Goal: Task Accomplishment & Management: Use online tool/utility

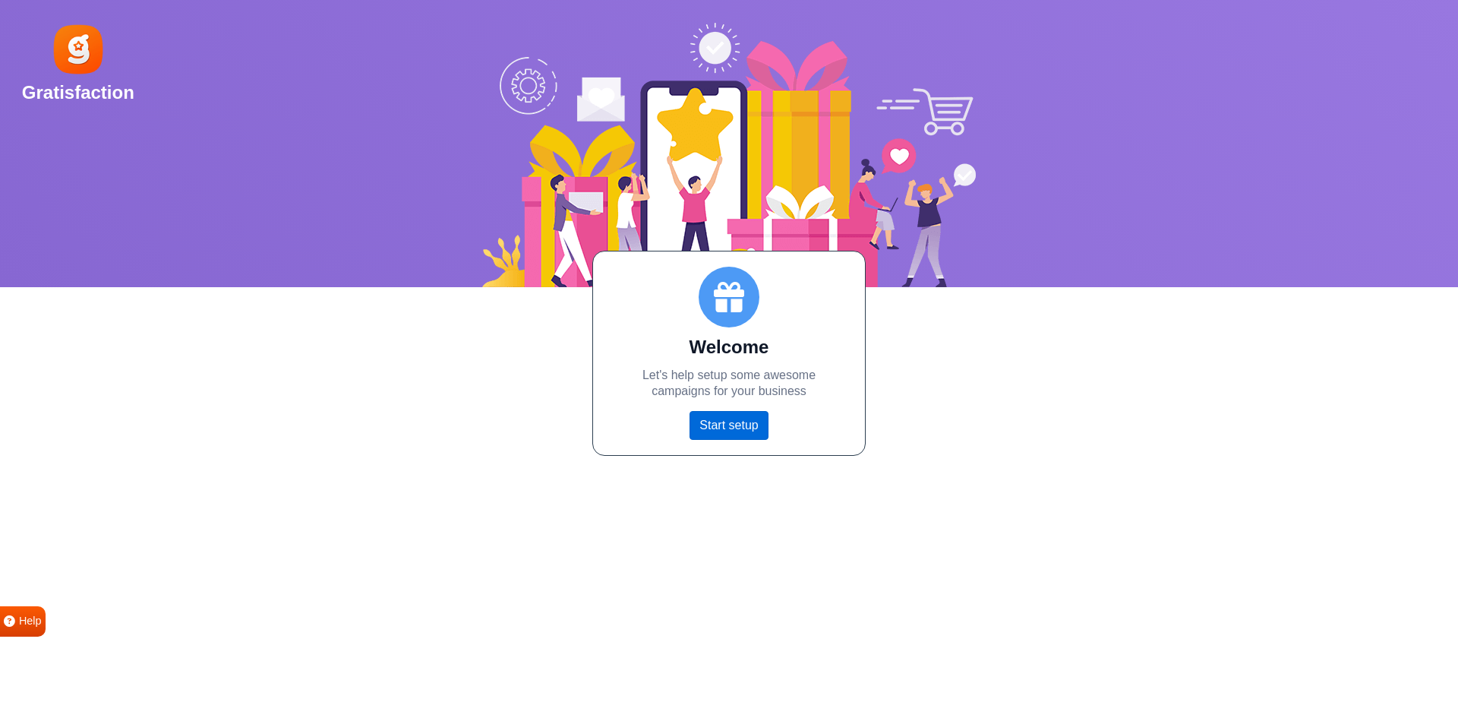
click at [733, 425] on link "Start setup" at bounding box center [728, 425] width 78 height 29
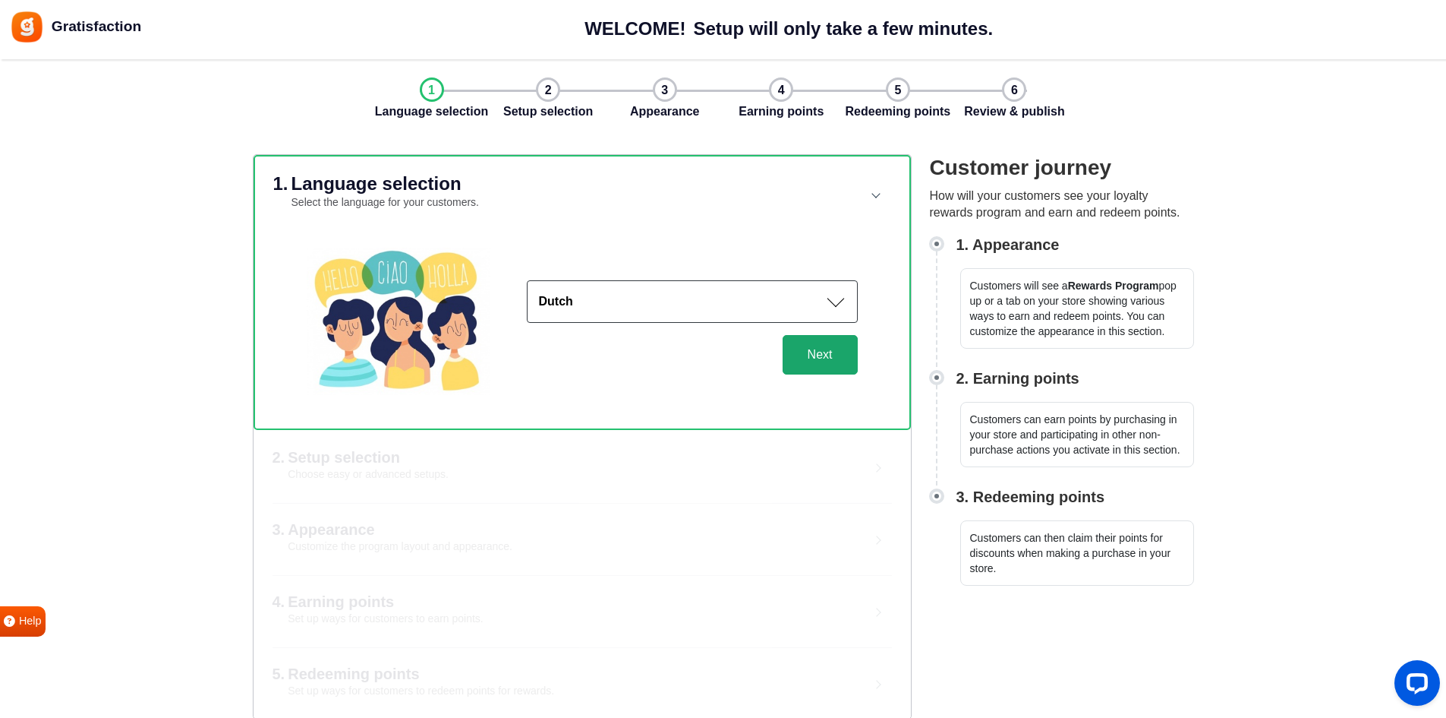
click at [824, 358] on button "Next" at bounding box center [820, 354] width 75 height 39
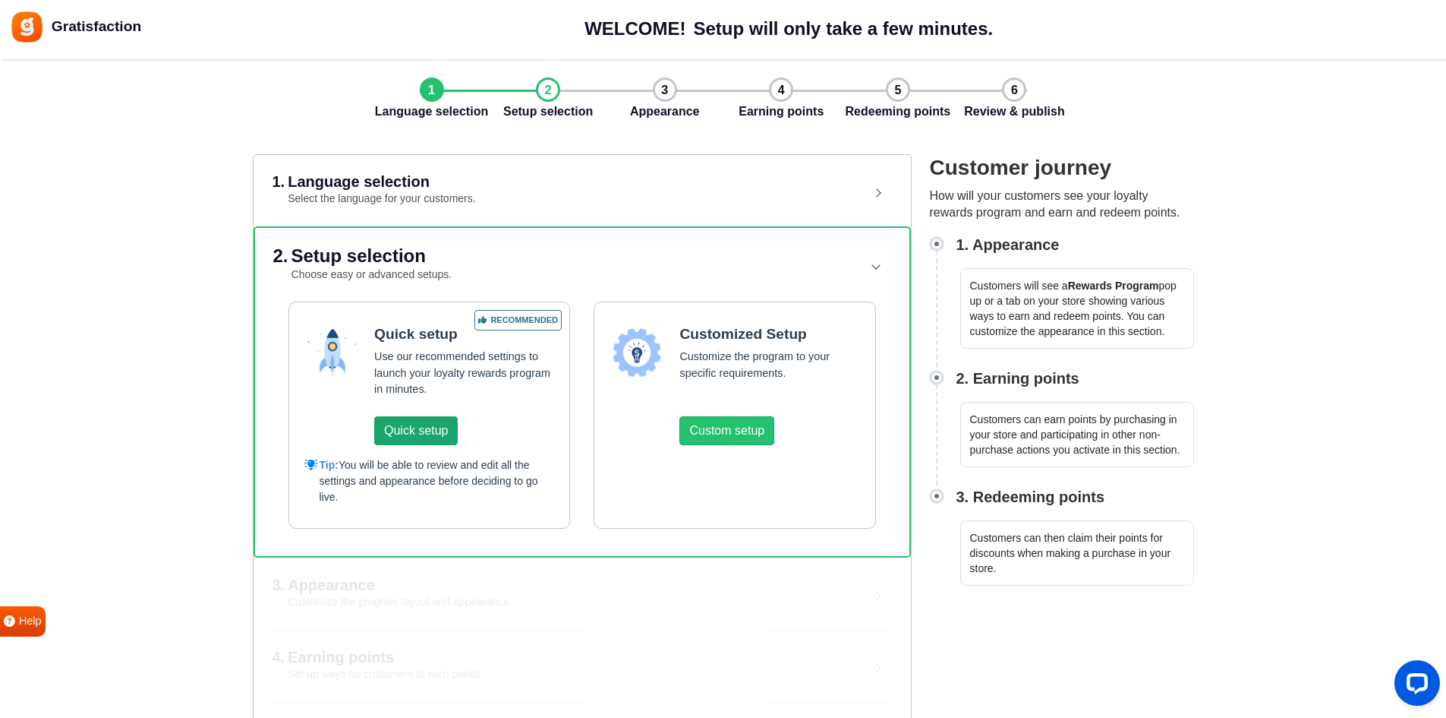
click at [421, 429] on button "Quick setup" at bounding box center [416, 430] width 84 height 29
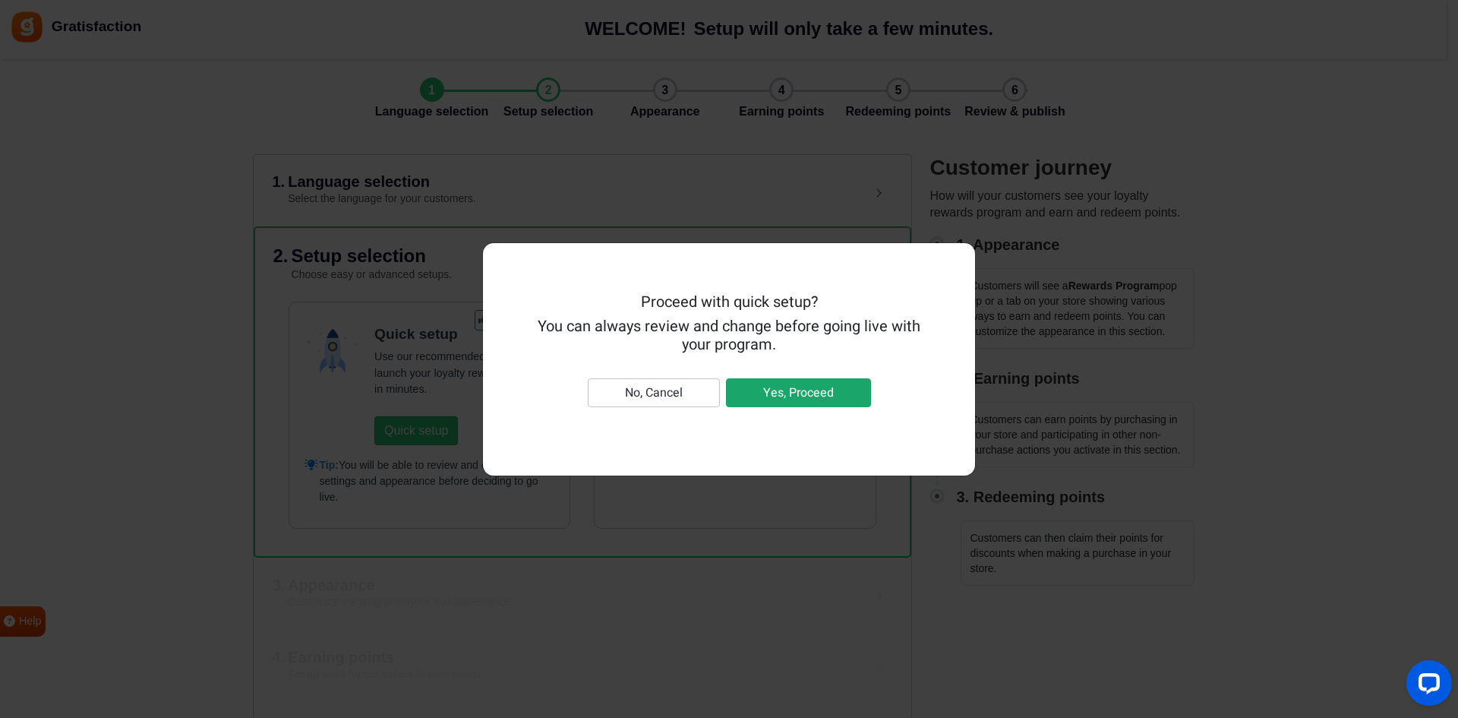
click at [790, 390] on button "Yes, Proceed" at bounding box center [798, 392] width 145 height 29
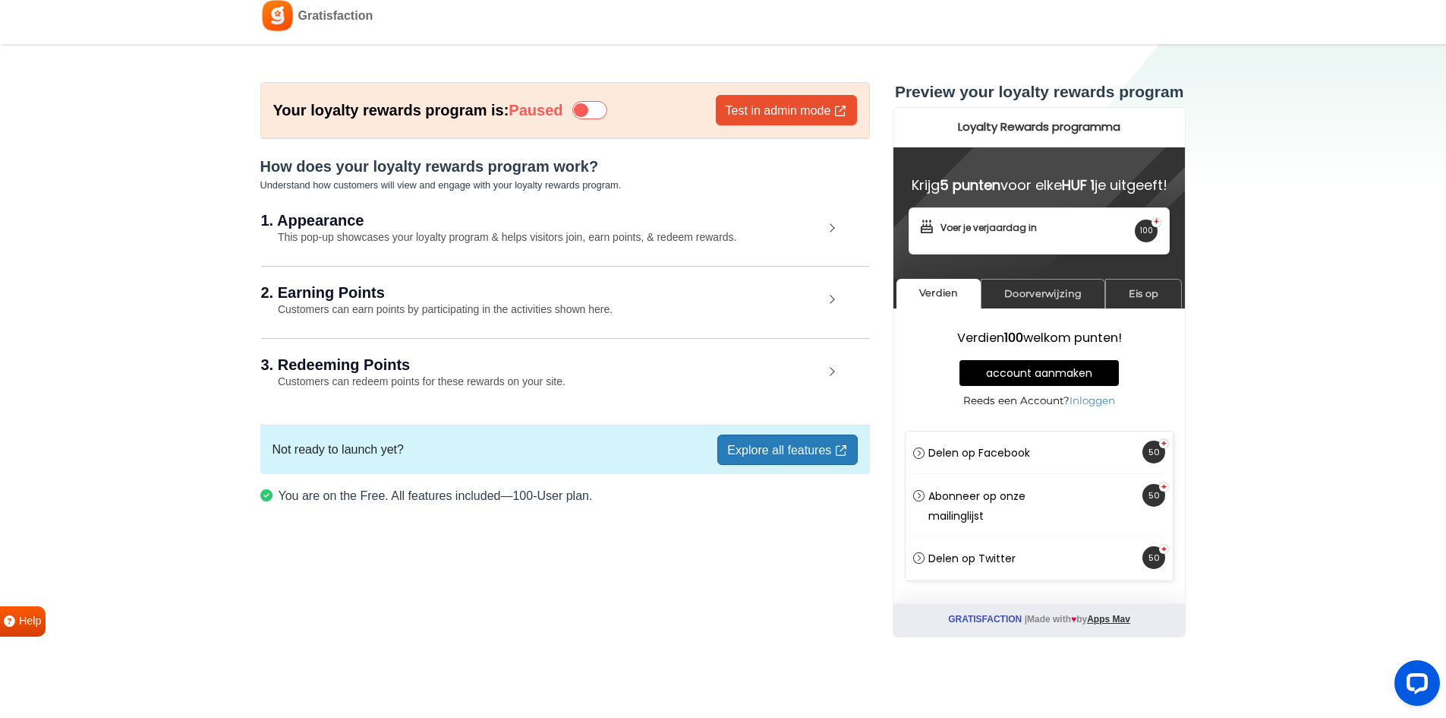
scroll to position [15, 0]
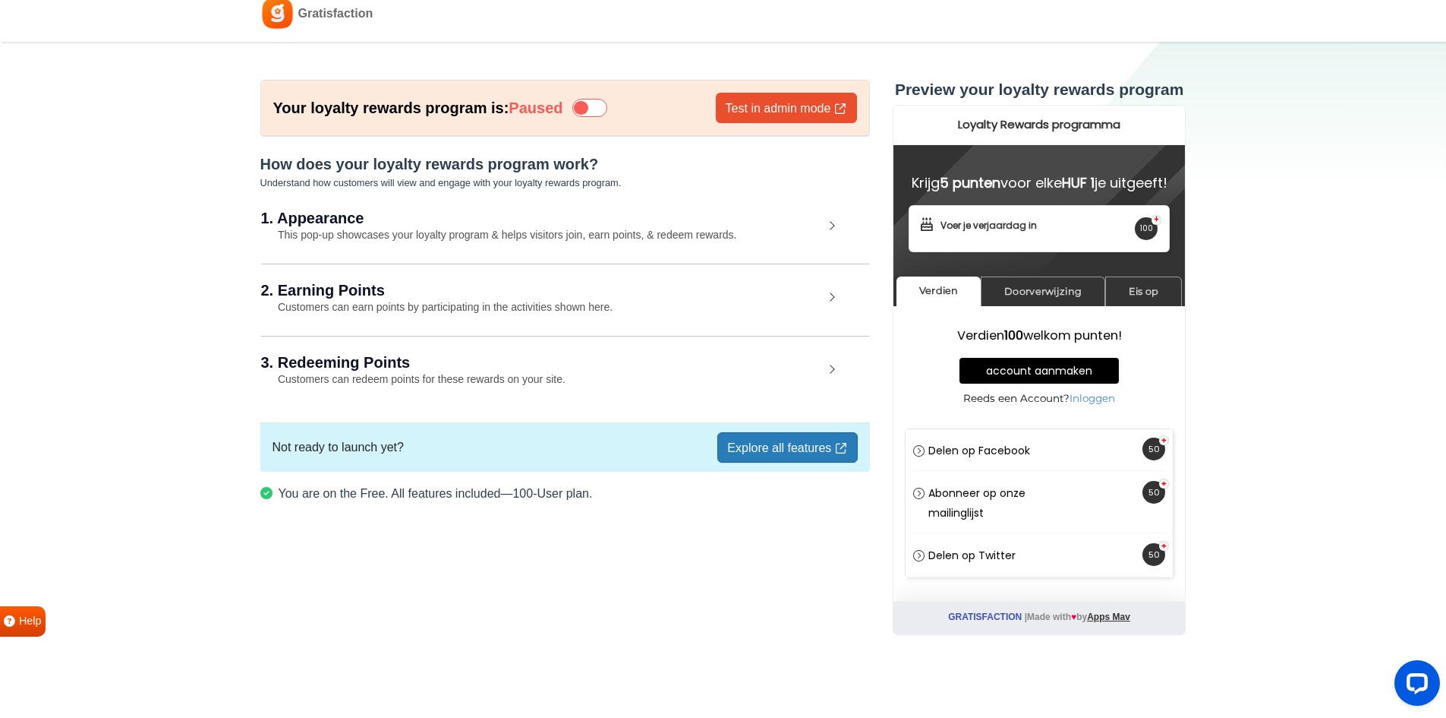
click at [607, 105] on icon at bounding box center [590, 108] width 35 height 18
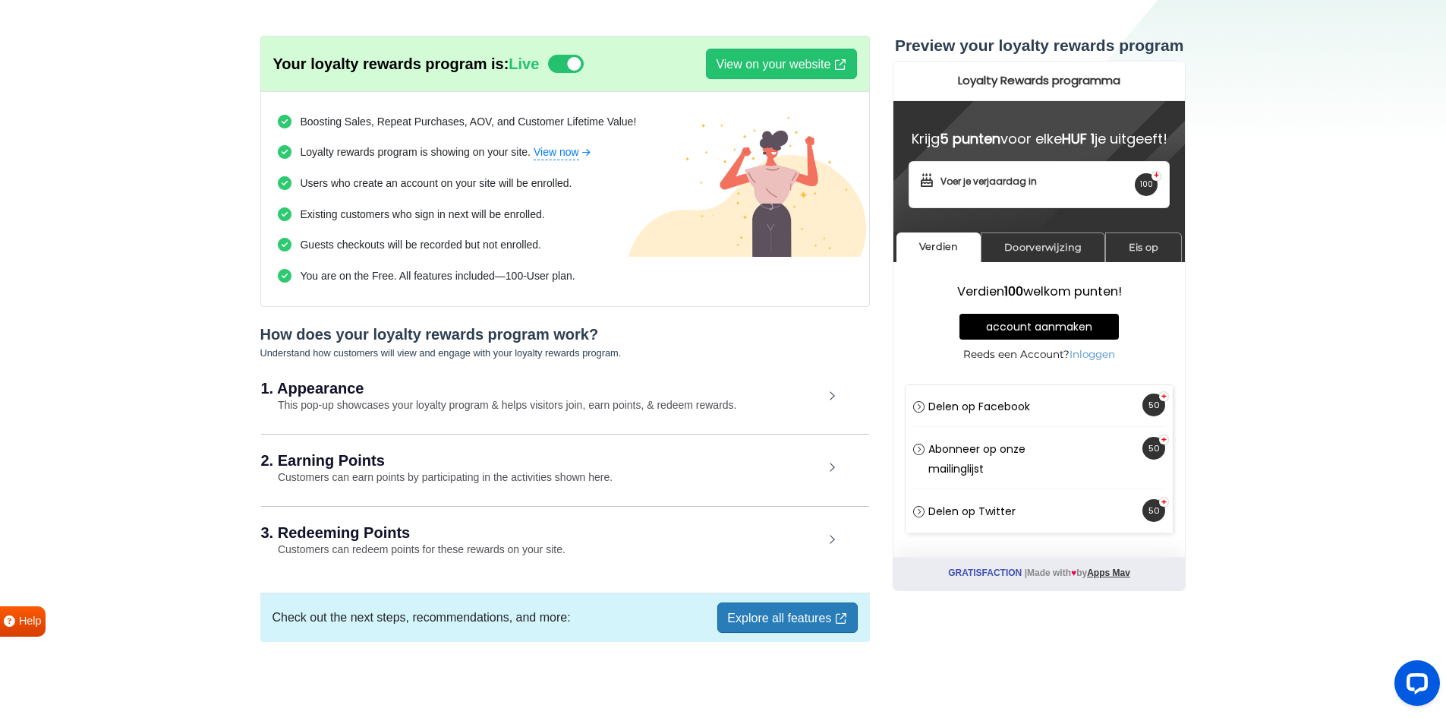
scroll to position [14, 0]
click at [1042, 324] on link "account aanmaken" at bounding box center [1039, 327] width 159 height 26
click at [831, 396] on div "1. Appearance This pop-up showcases your loyalty program & helps visitors join,…" at bounding box center [565, 397] width 608 height 70
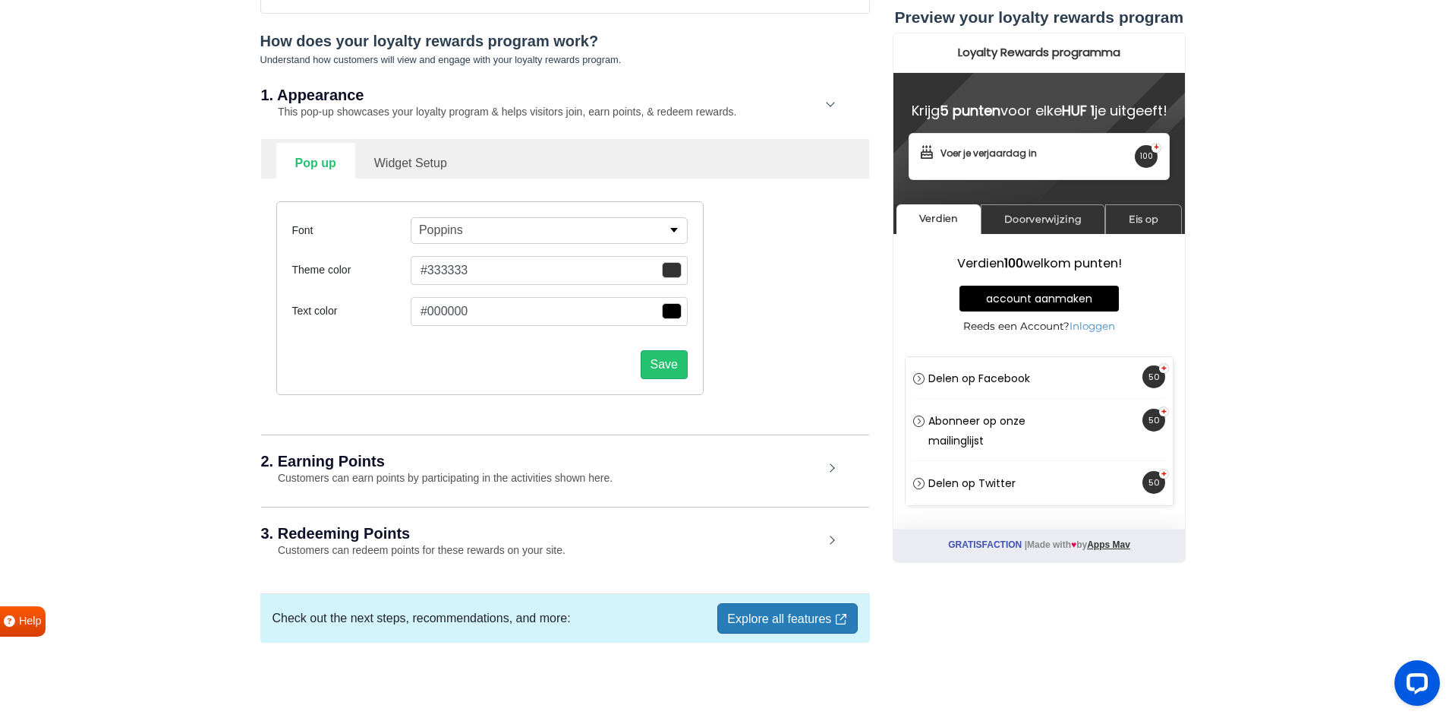
scroll to position [353, 0]
click at [834, 468] on div "2. Earning Points Customers can earn points by participating in the activities …" at bounding box center [565, 469] width 608 height 71
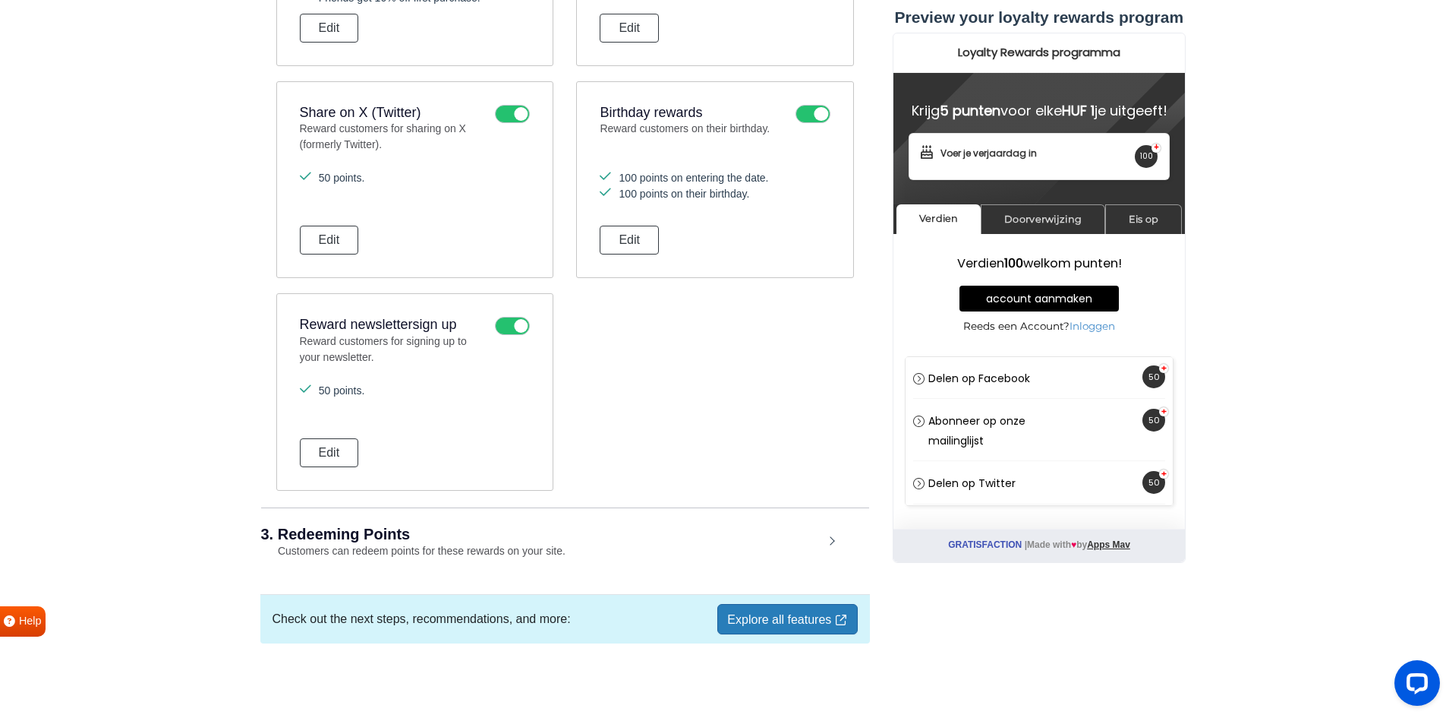
scroll to position [1202, 0]
click at [768, 618] on link "Explore all features" at bounding box center [788, 617] width 140 height 30
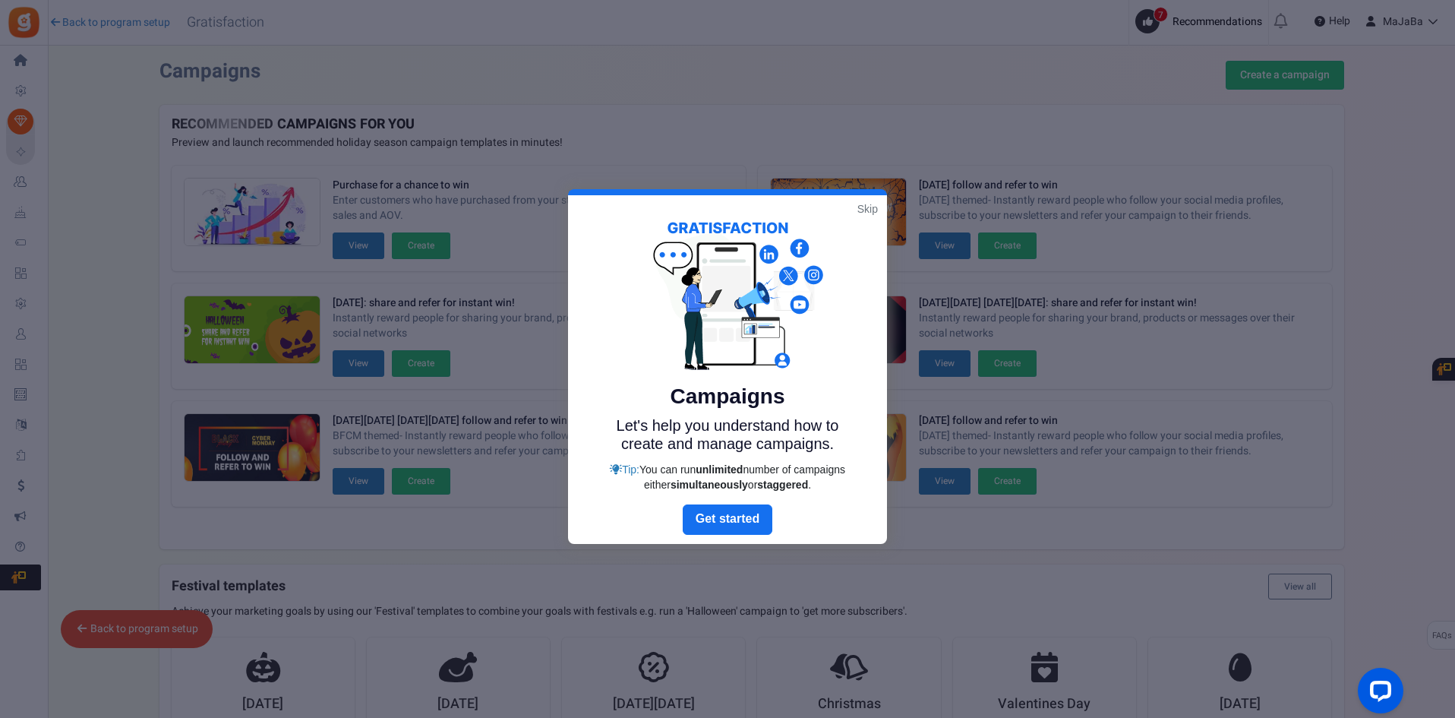
drag, startPoint x: 814, startPoint y: 200, endPoint x: 651, endPoint y: 210, distance: 162.8
click at [651, 210] on div "Campaigns Let's help you understand how to create and manage campaigns. Tip: Yo…" at bounding box center [727, 349] width 319 height 309
click at [866, 208] on link "Skip" at bounding box center [867, 208] width 21 height 15
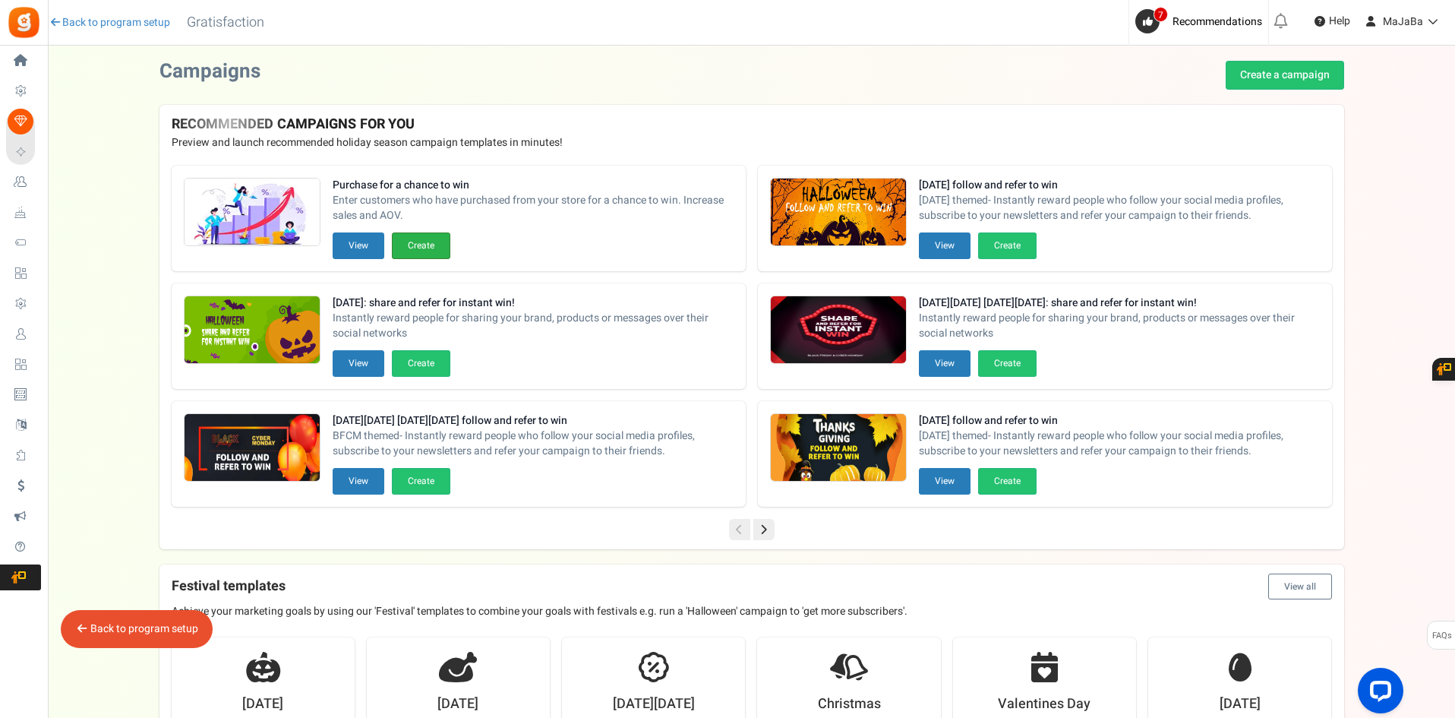
click at [421, 242] on button "Create" at bounding box center [421, 245] width 58 height 27
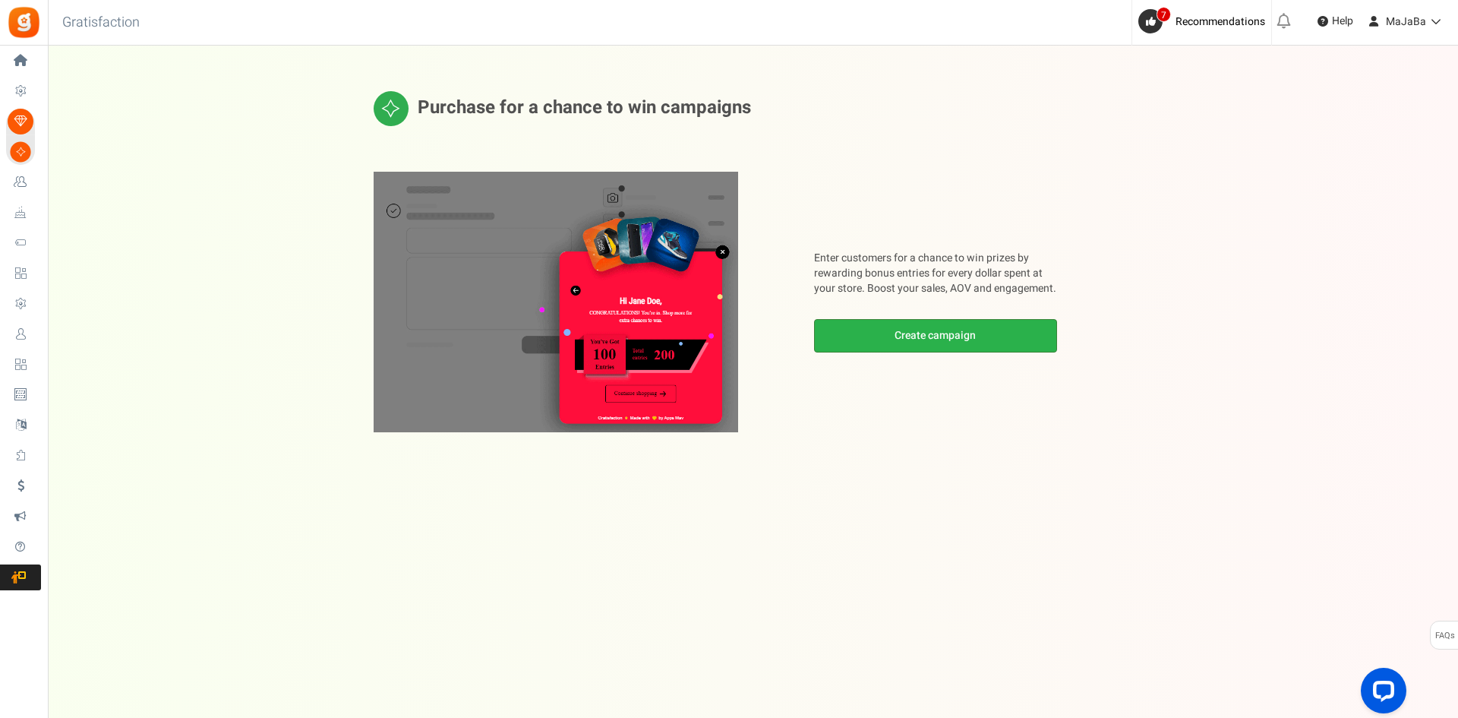
click at [932, 332] on link "Create campaign" at bounding box center [935, 335] width 243 height 33
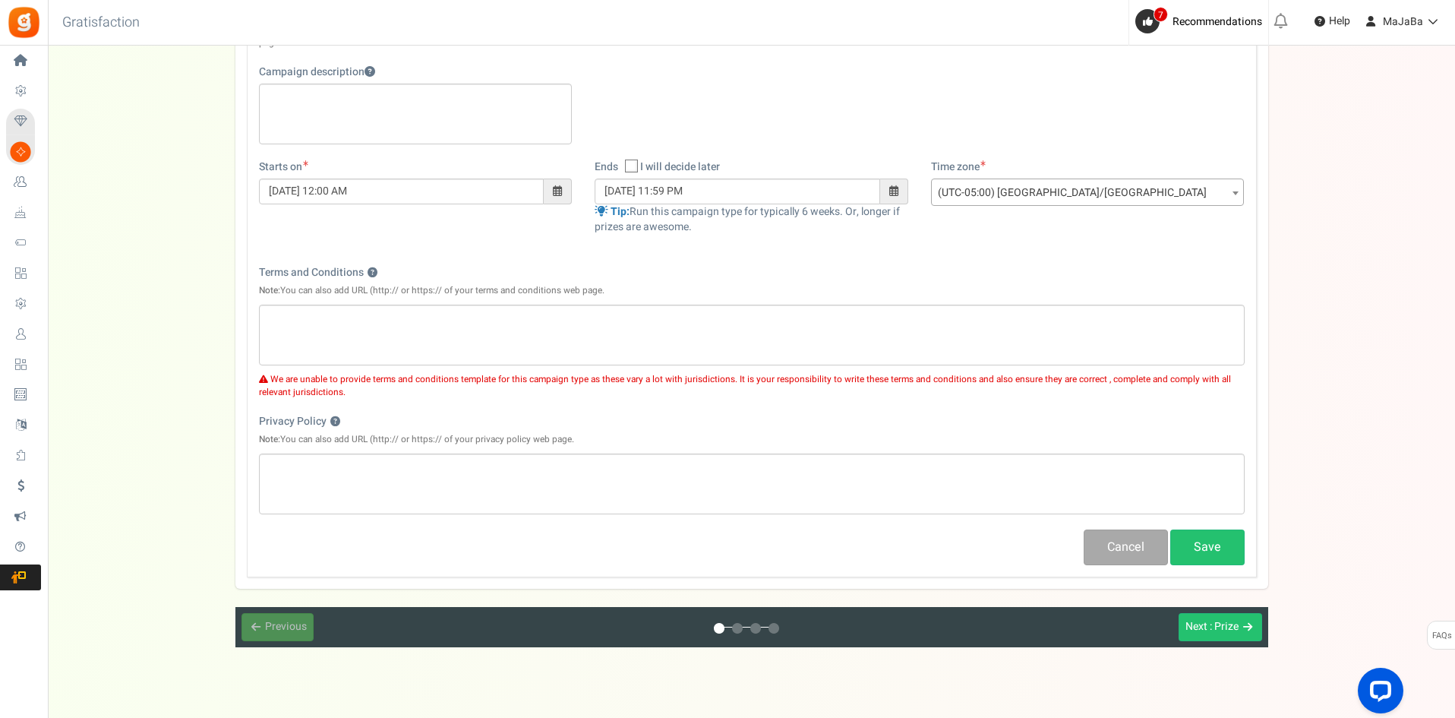
scroll to position [289, 0]
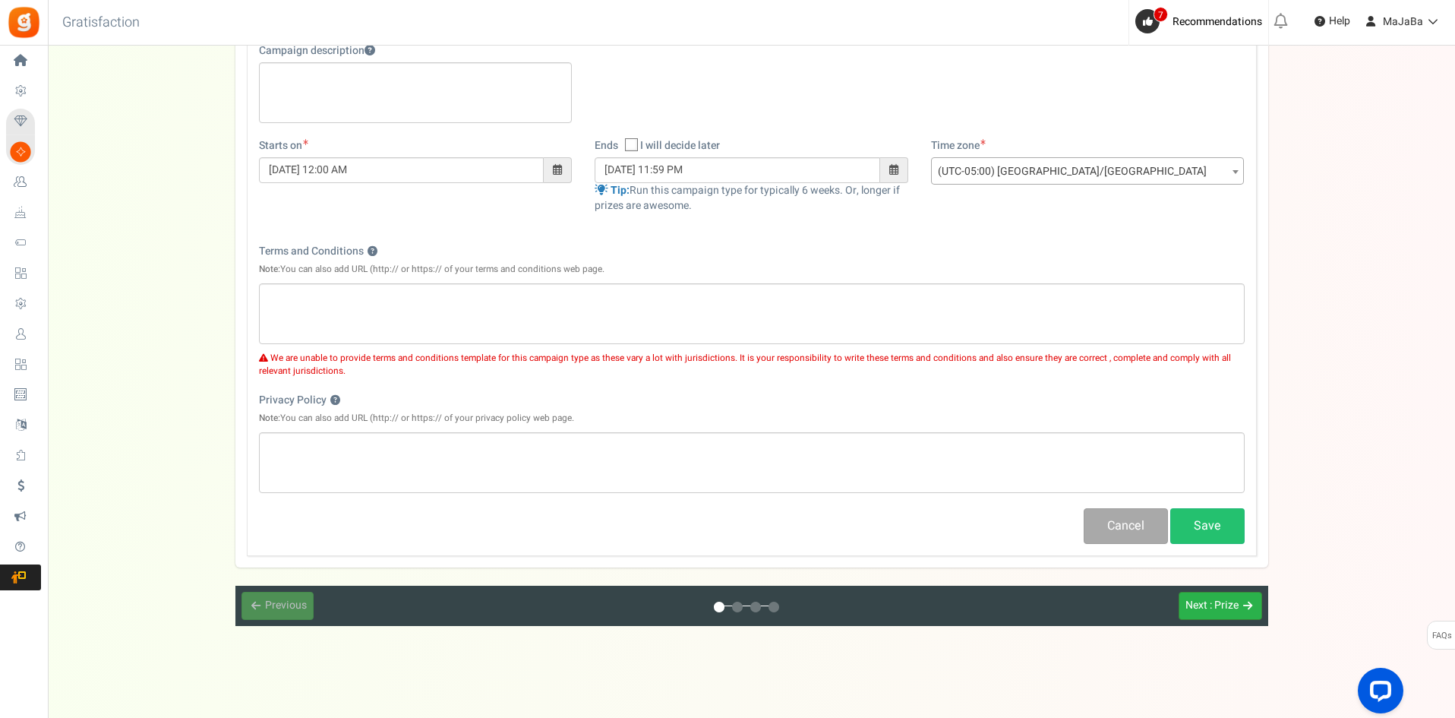
click at [1227, 603] on span ": Prize" at bounding box center [1224, 605] width 29 height 16
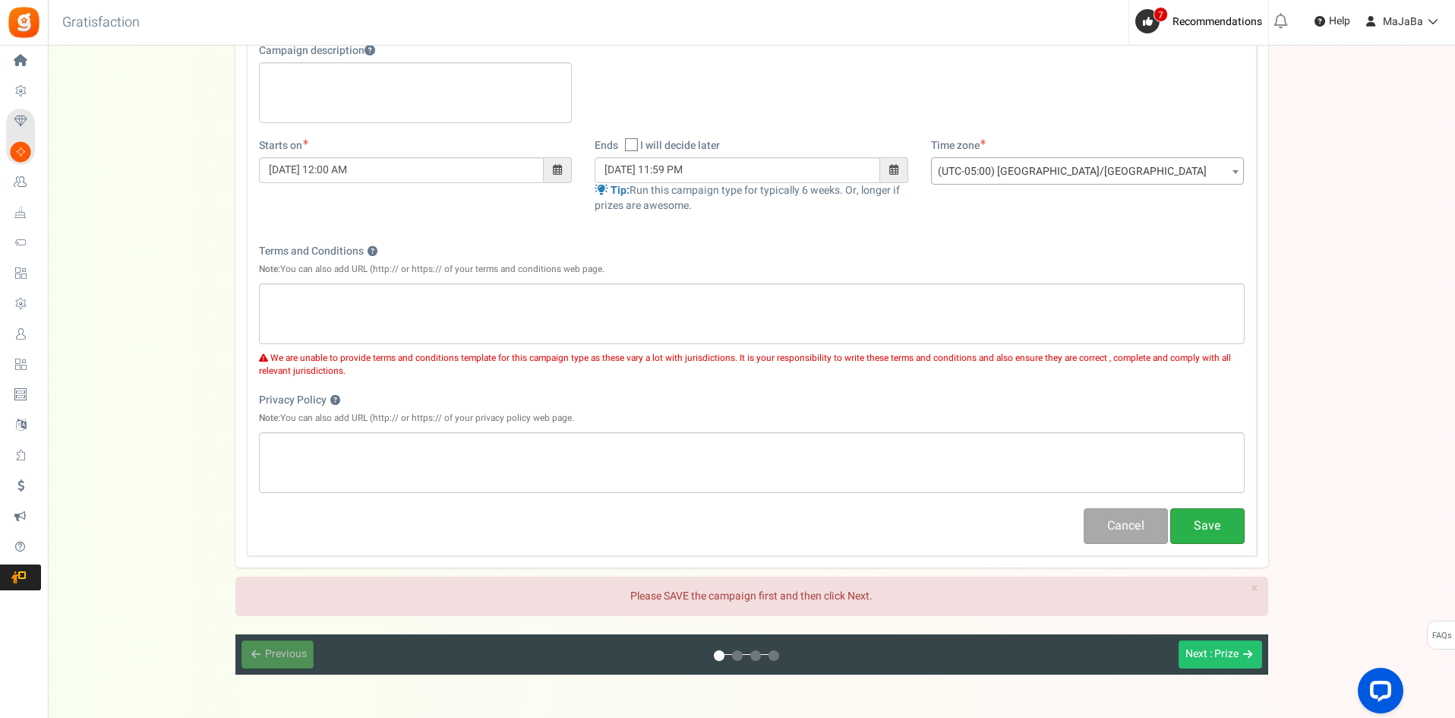
click at [1214, 525] on button "Save" at bounding box center [1207, 526] width 74 height 36
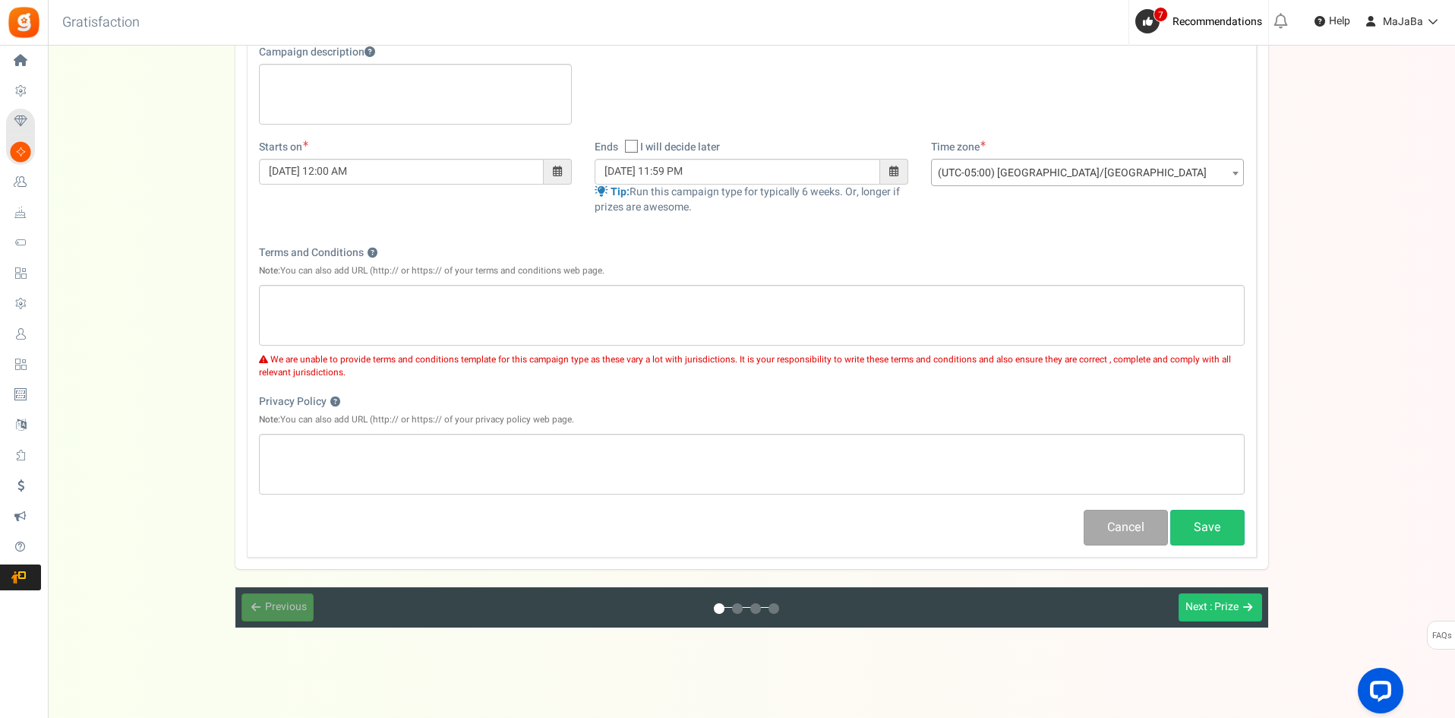
scroll to position [289, 0]
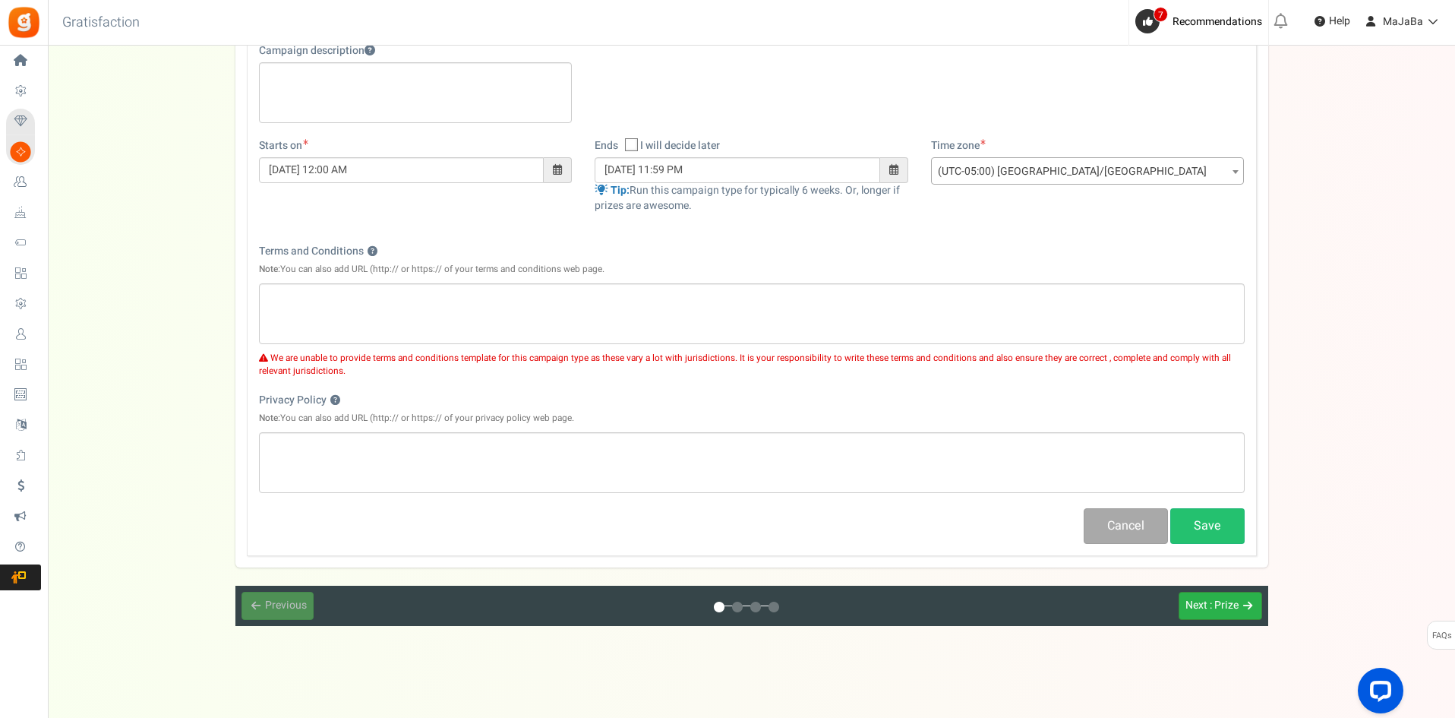
click at [1198, 598] on span "Next" at bounding box center [1196, 605] width 22 height 16
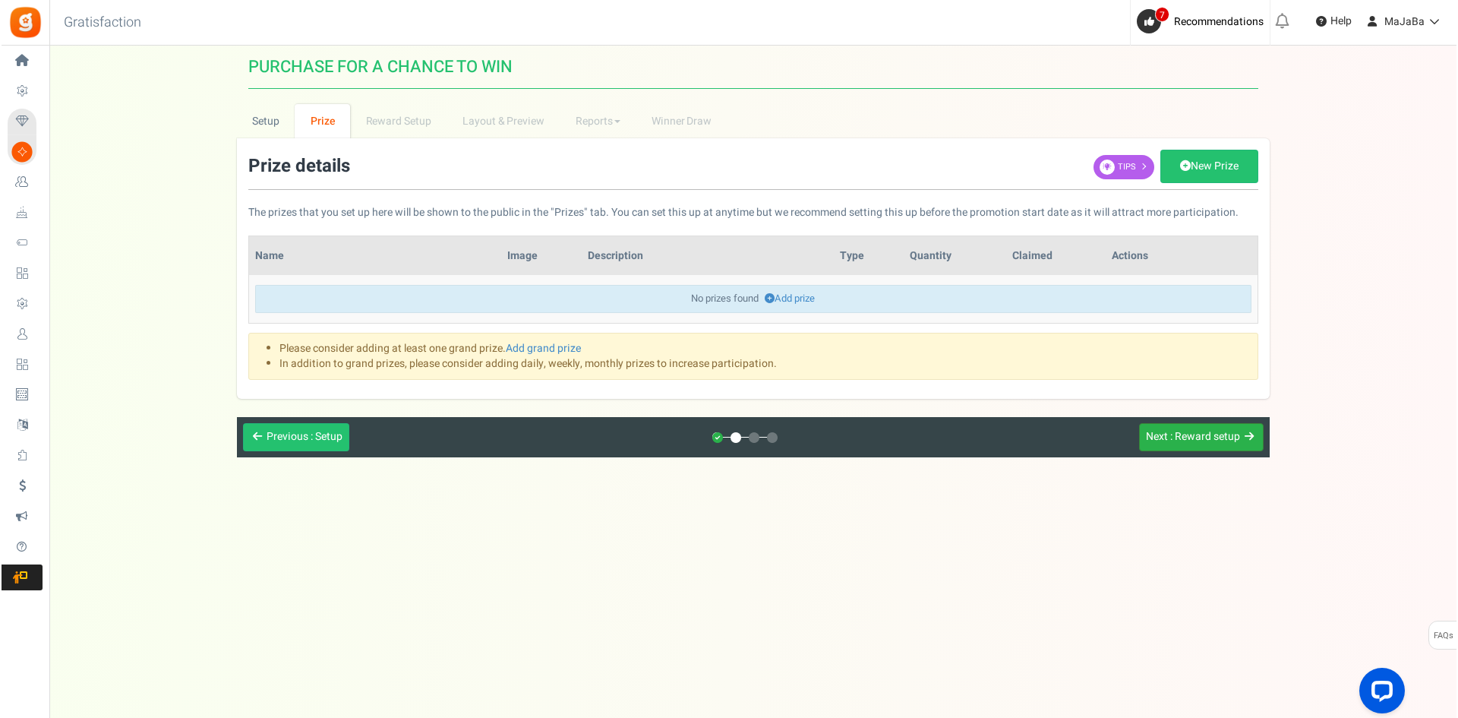
scroll to position [0, 0]
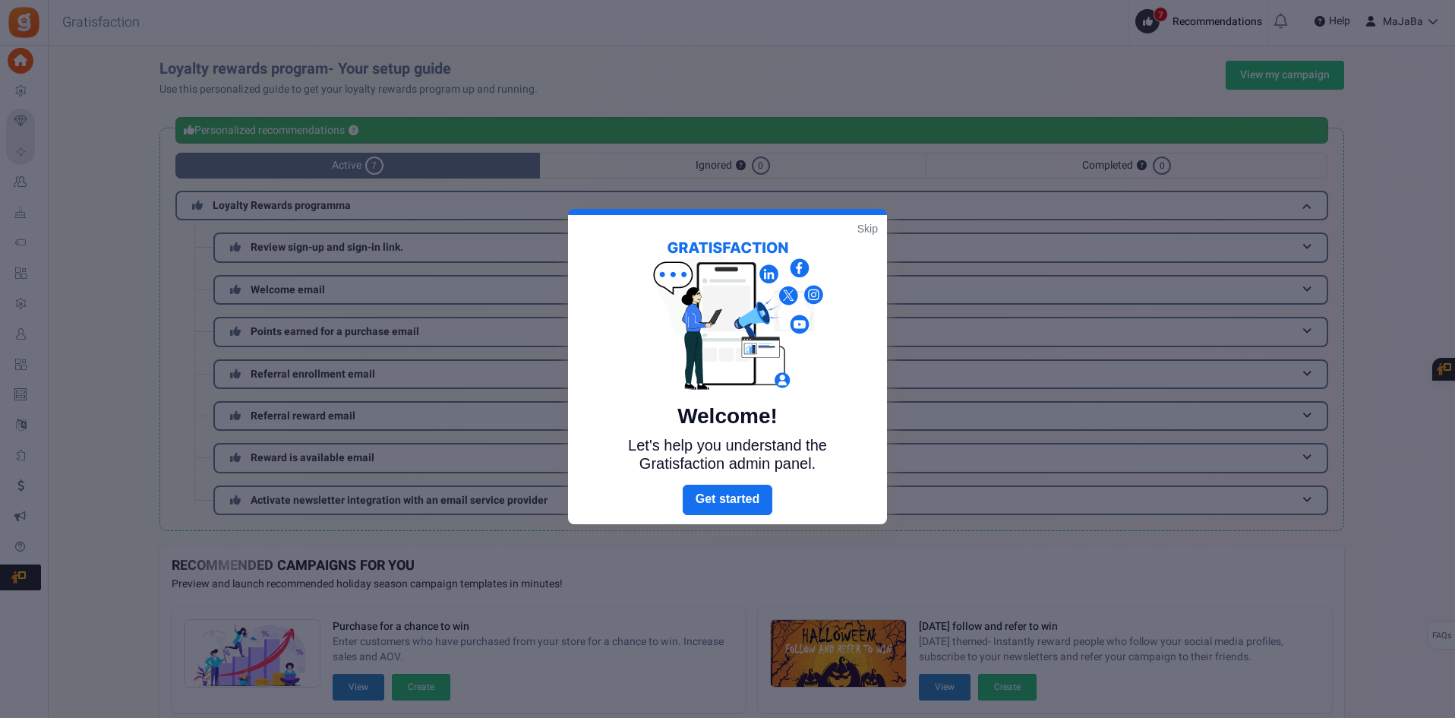
click at [870, 229] on link "Skip" at bounding box center [867, 228] width 21 height 15
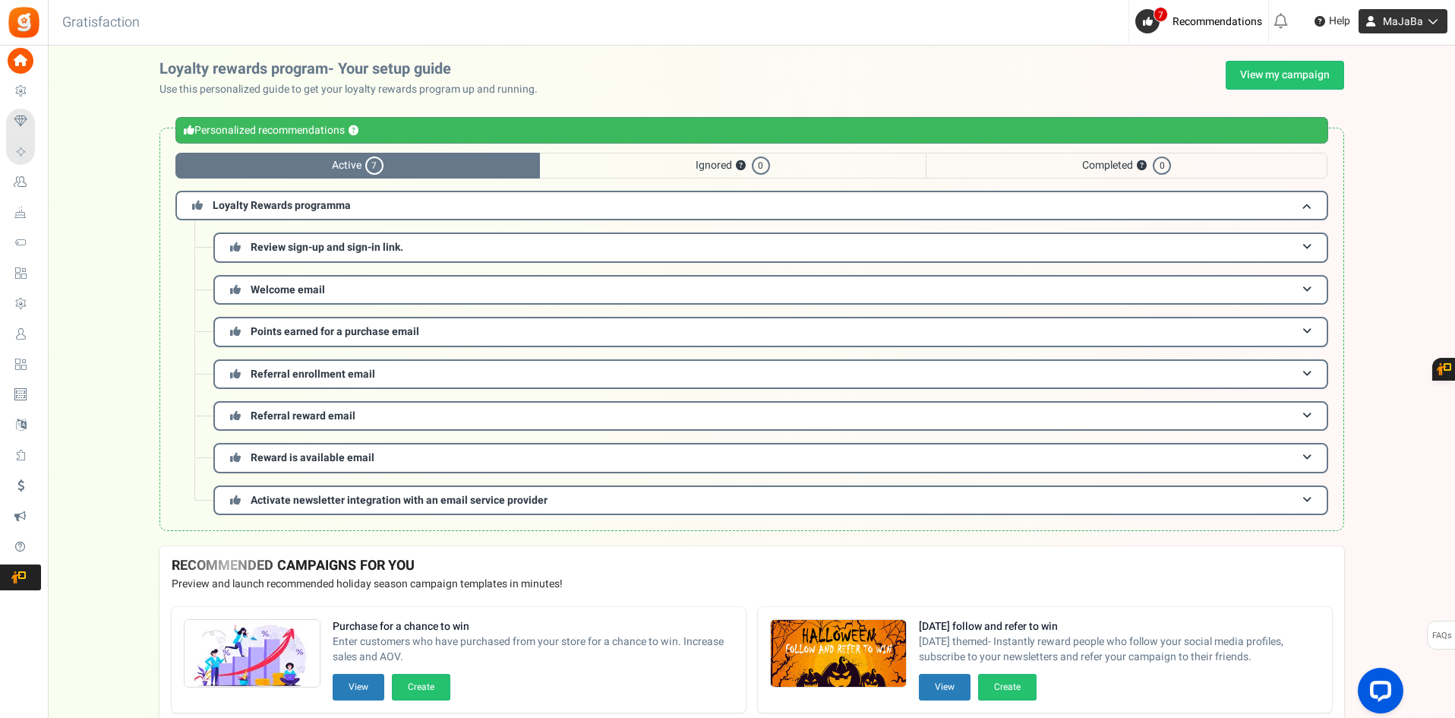
click at [1397, 23] on span "MaJaBa" at bounding box center [1403, 22] width 40 height 16
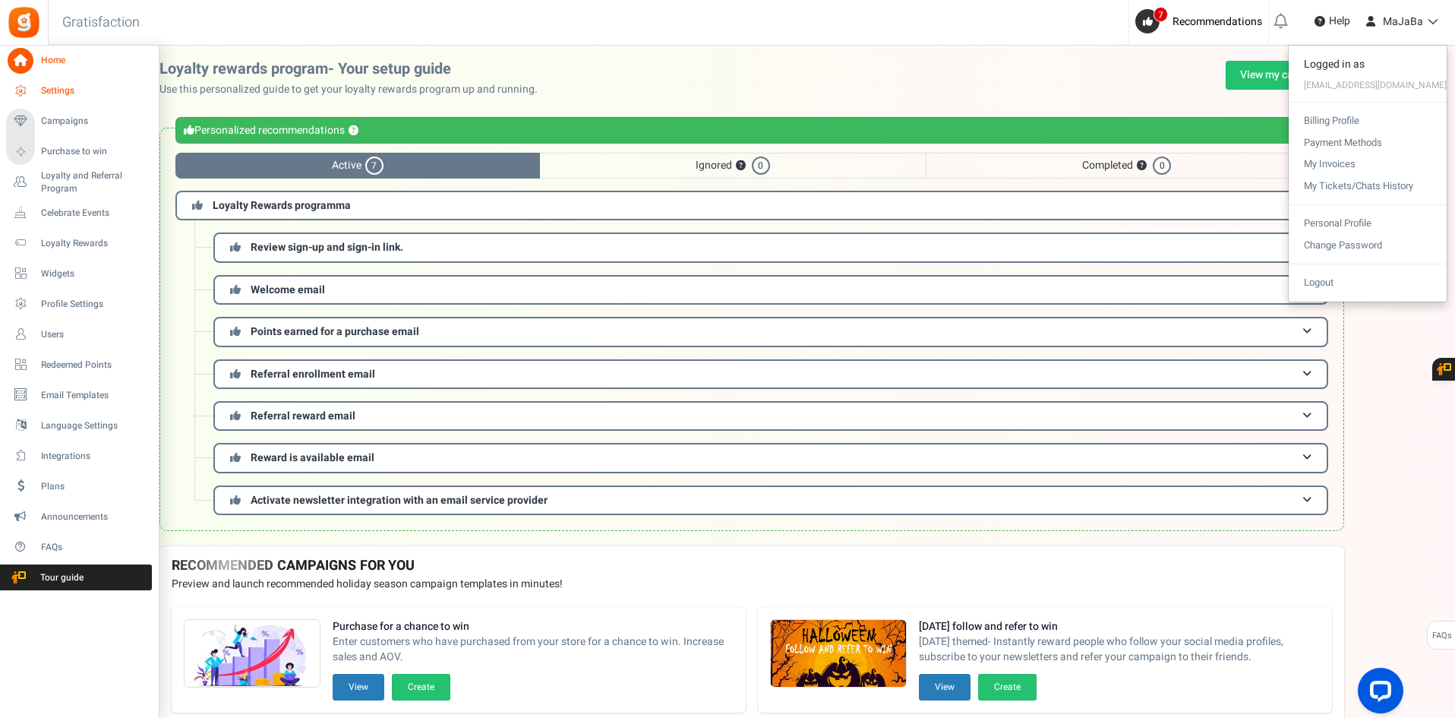
click at [62, 93] on span "Settings" at bounding box center [94, 90] width 106 height 13
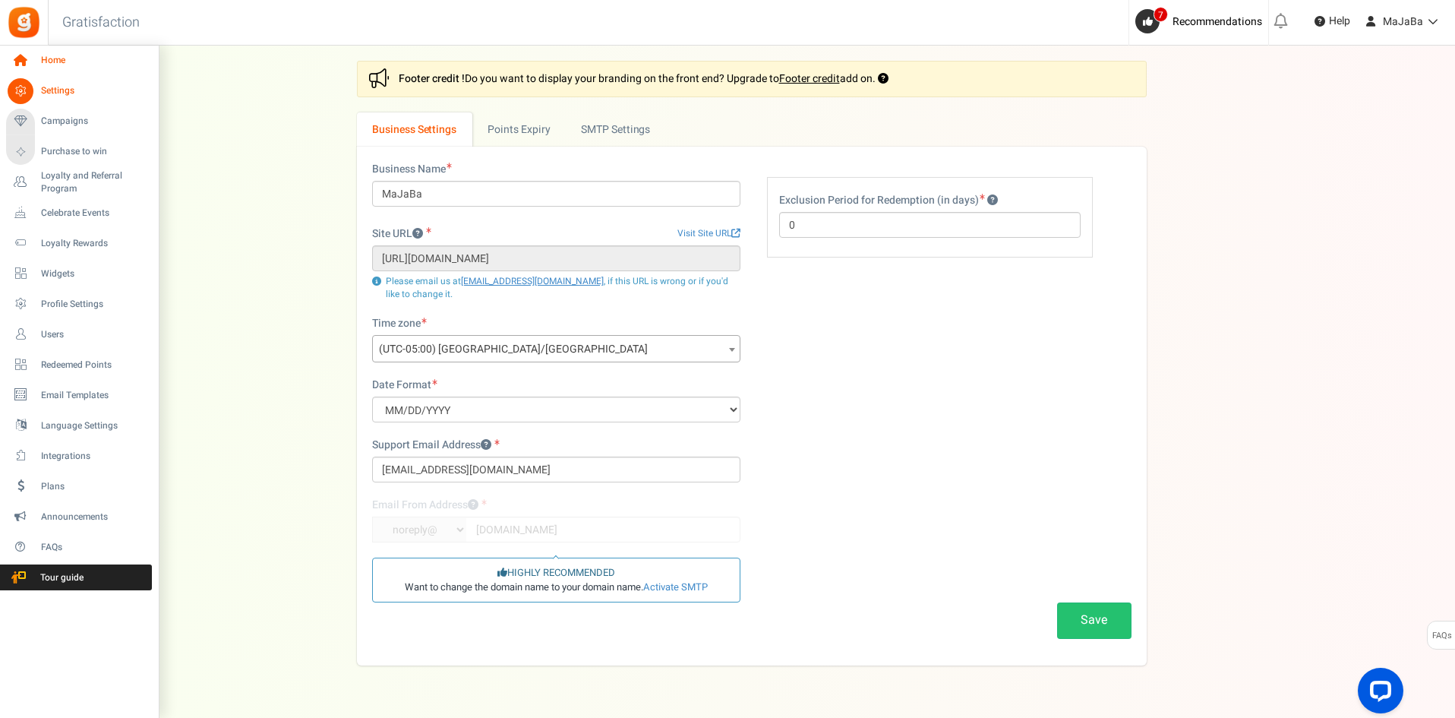
click at [58, 57] on span "Home" at bounding box center [94, 60] width 106 height 13
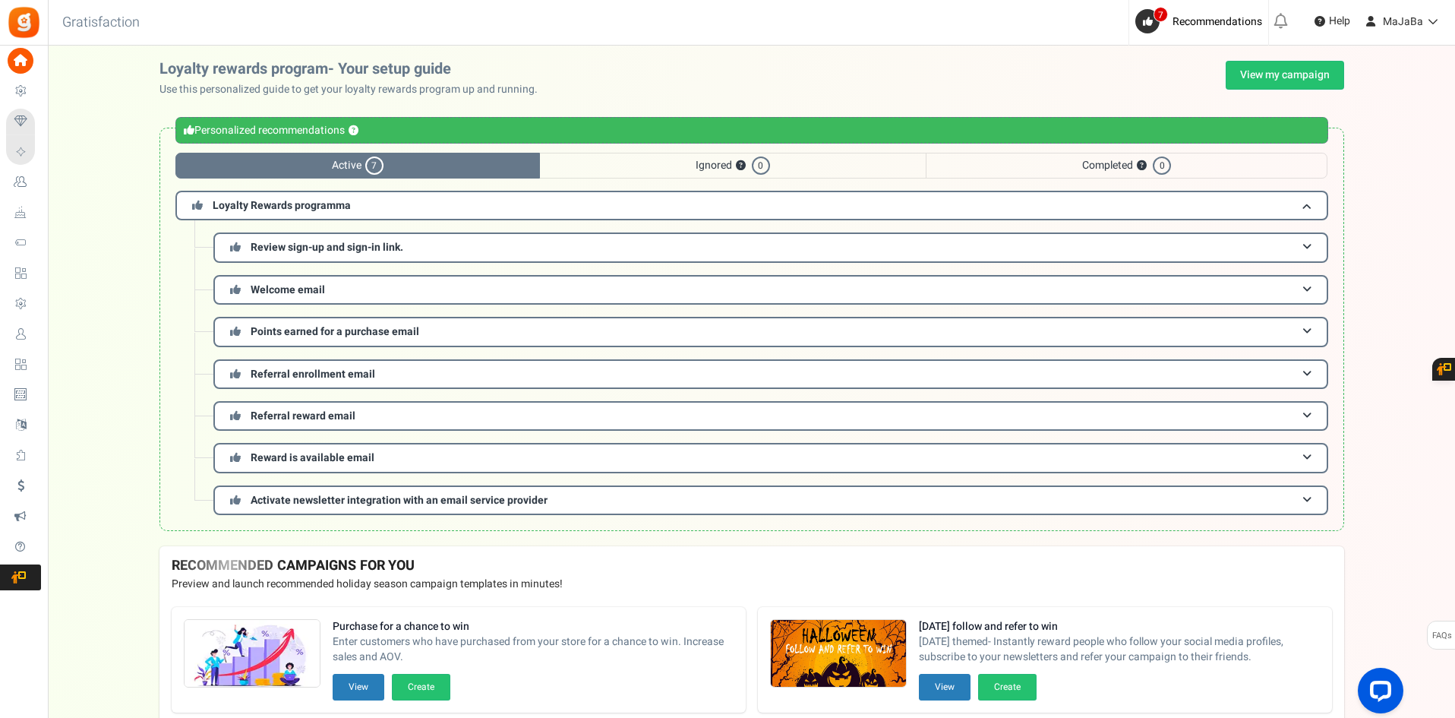
click at [405, 163] on span "Active 7" at bounding box center [357, 166] width 364 height 26
click at [1263, 73] on link "View my campaign" at bounding box center [1285, 75] width 118 height 29
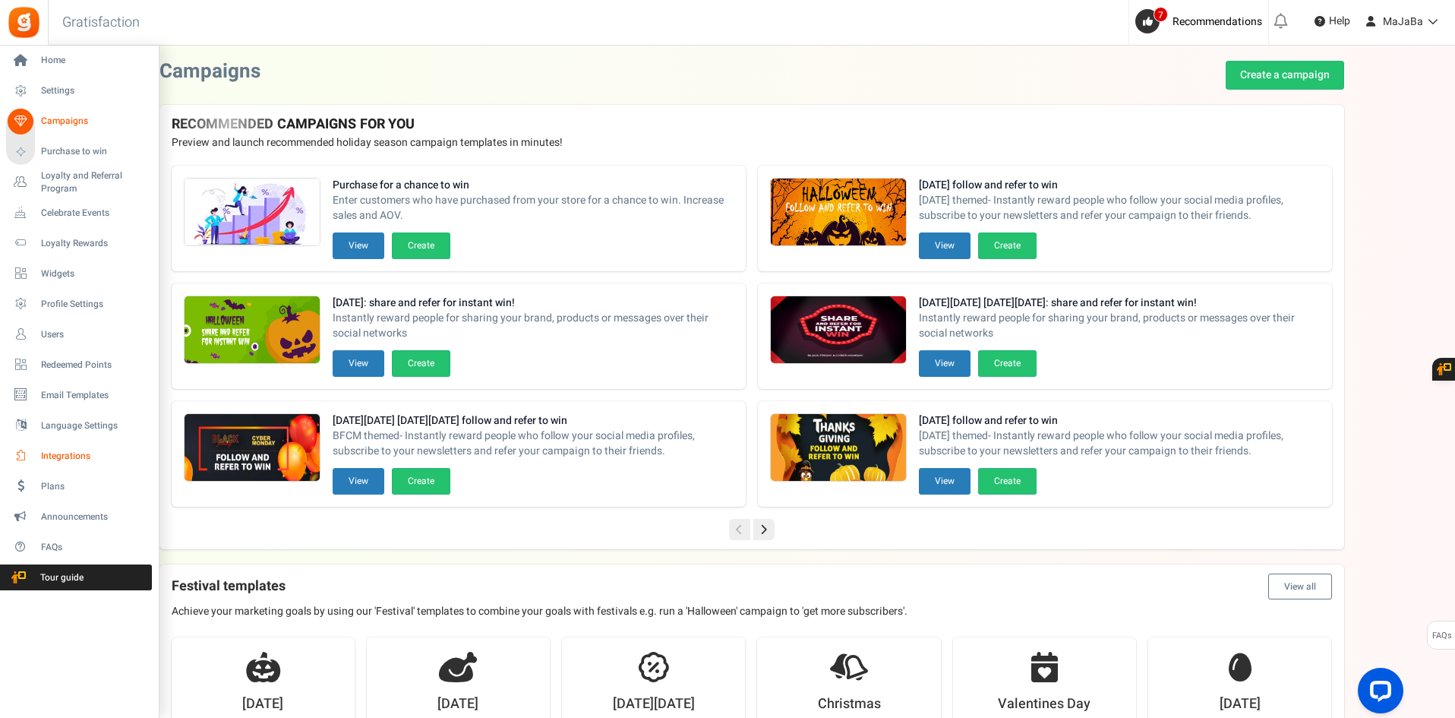
click at [66, 455] on span "Integrations" at bounding box center [94, 456] width 106 height 13
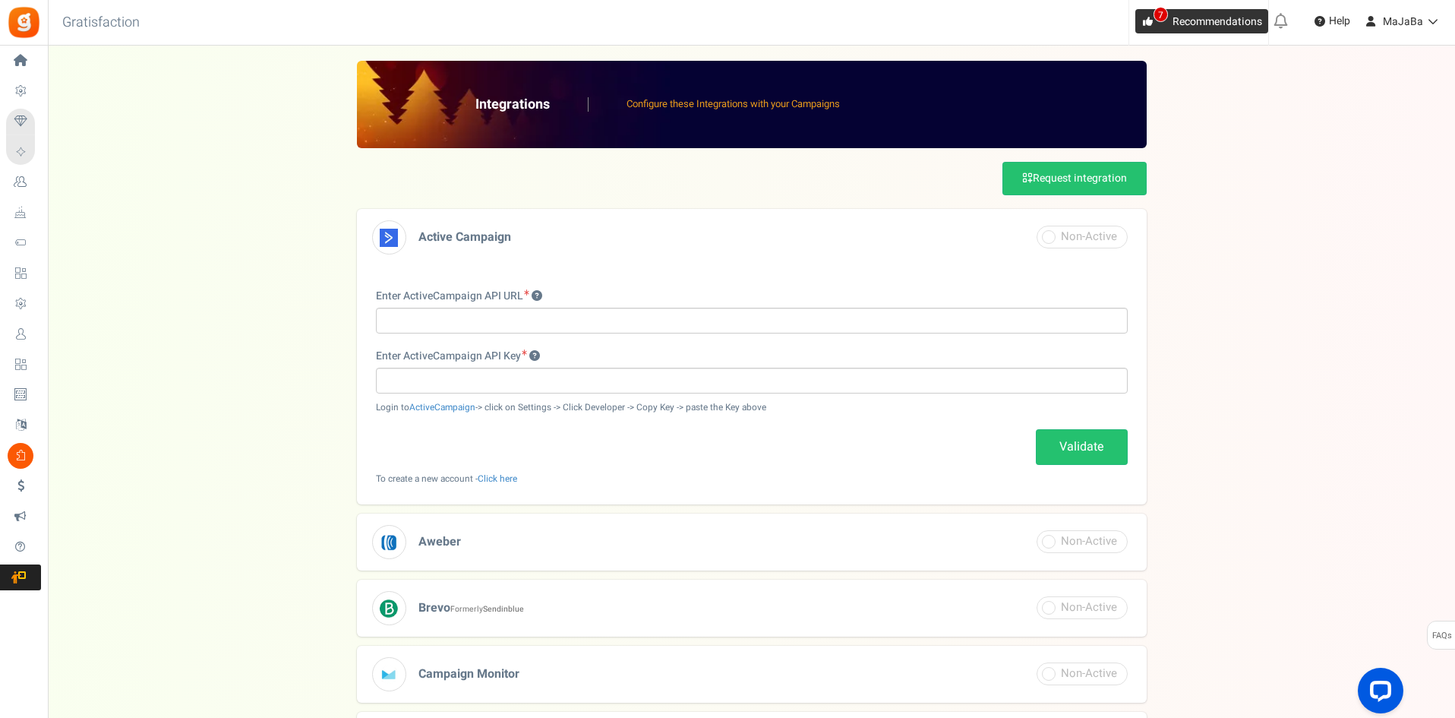
click at [1147, 15] on span "7" at bounding box center [1147, 21] width 24 height 24
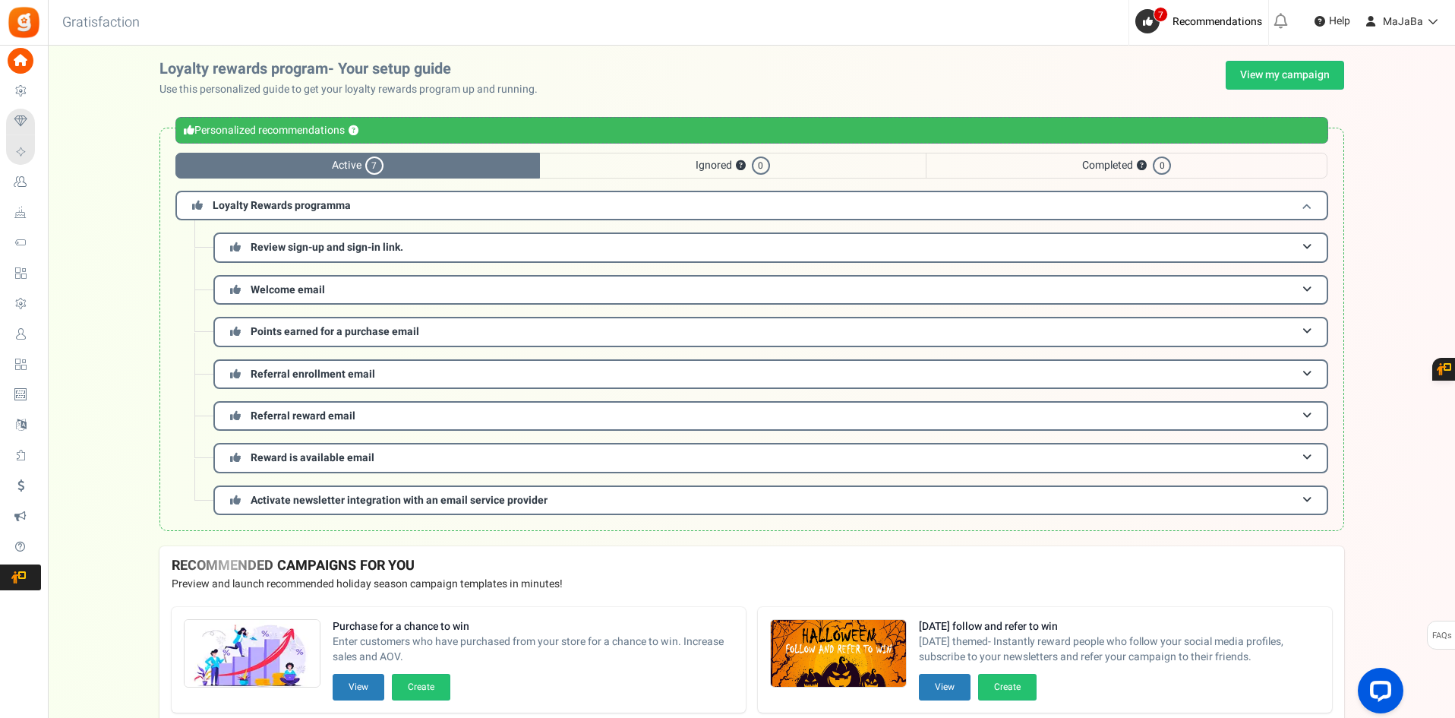
click at [1307, 204] on span at bounding box center [1306, 205] width 9 height 11
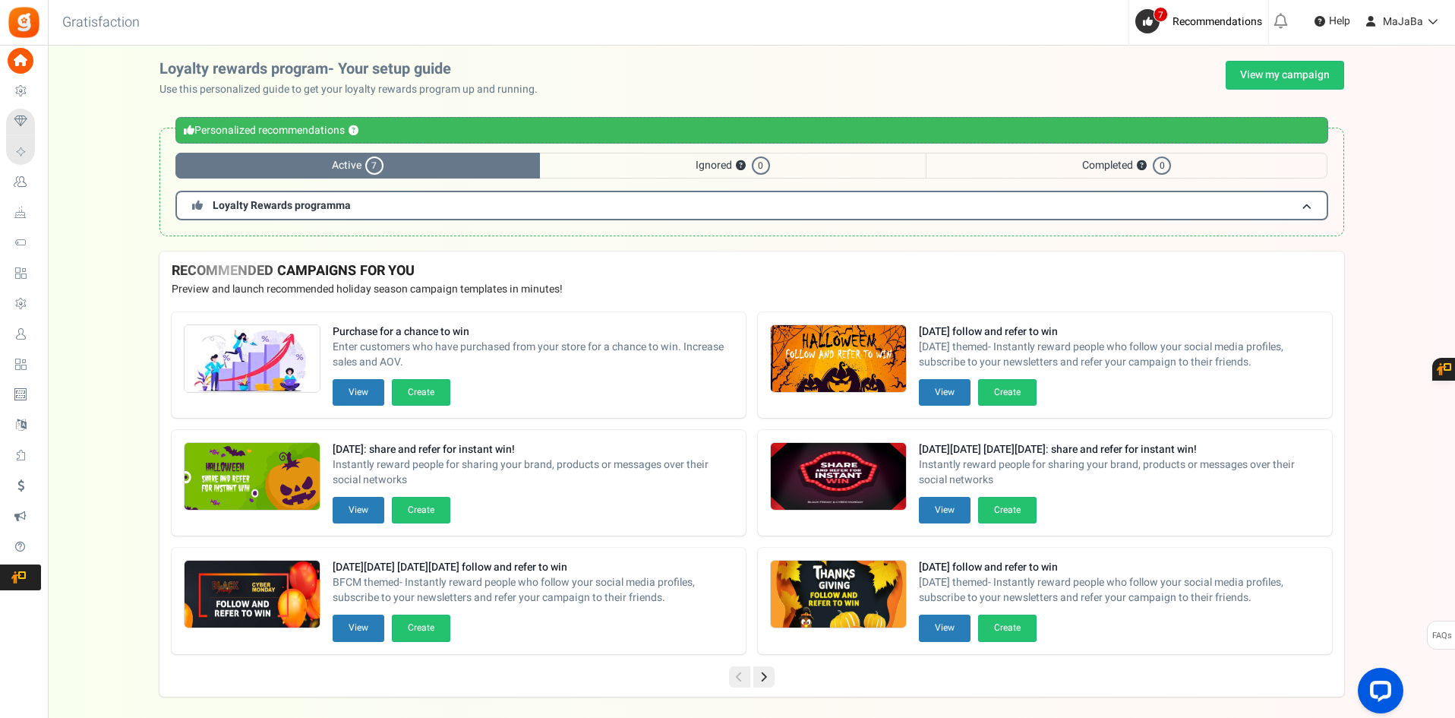
click at [759, 162] on span "0" at bounding box center [761, 165] width 18 height 18
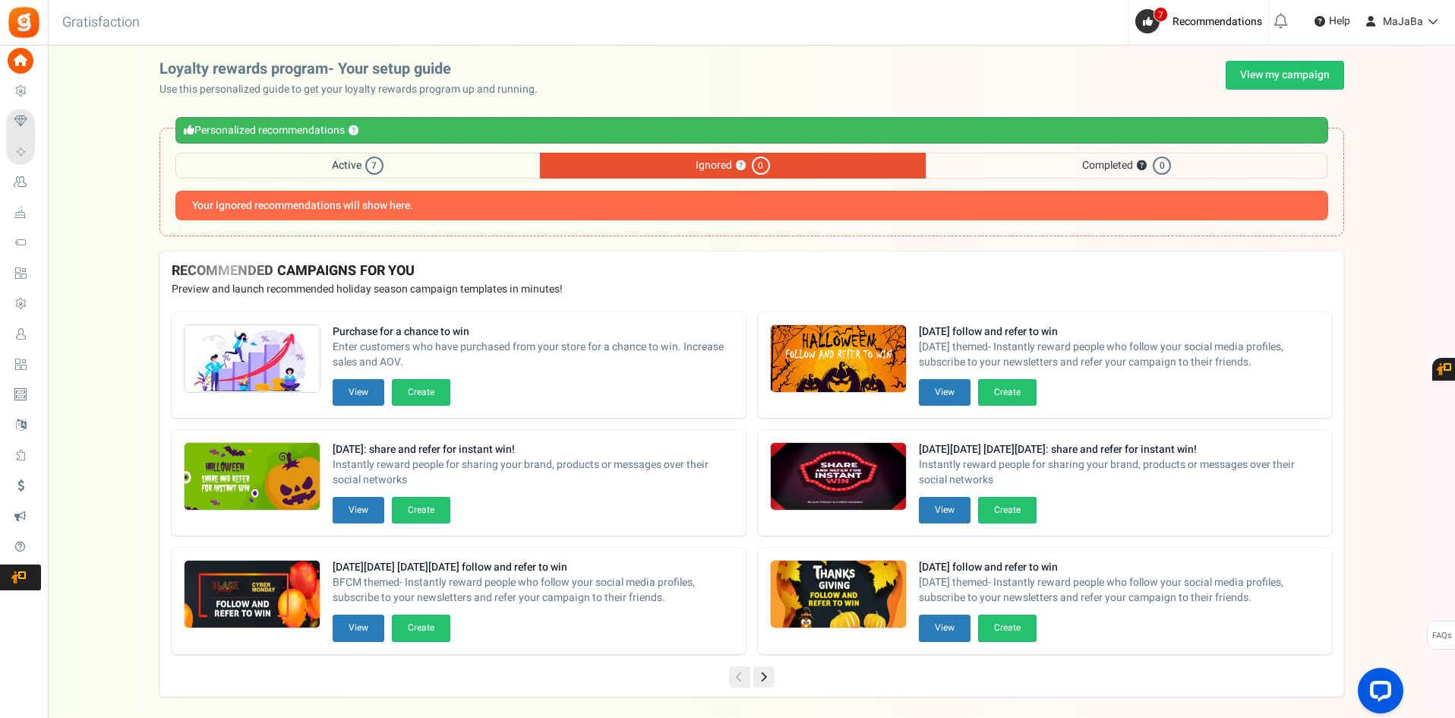
click at [1160, 162] on span "0" at bounding box center [1162, 165] width 18 height 18
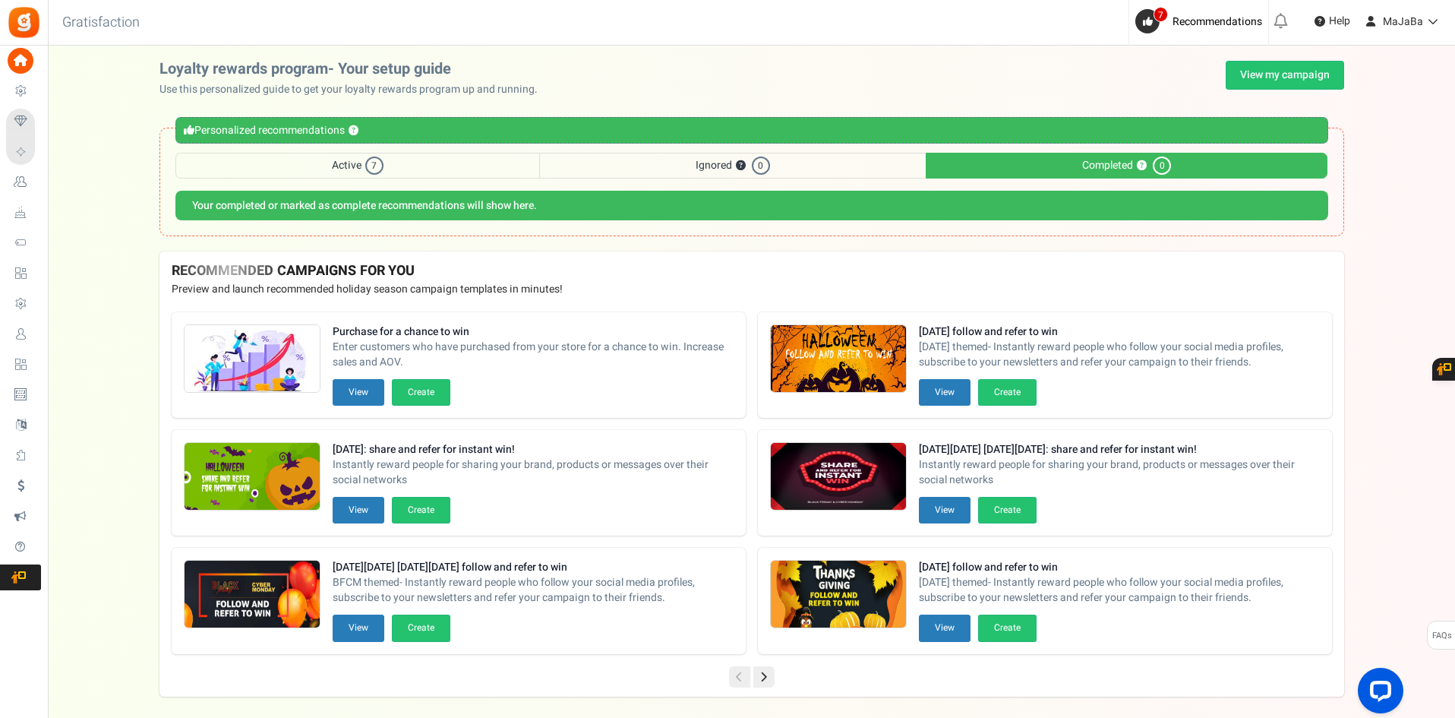
drag, startPoint x: 1156, startPoint y: 171, endPoint x: 1050, endPoint y: 167, distance: 105.6
click at [1115, 170] on span "Completed ? 0" at bounding box center [1127, 166] width 402 height 26
click at [711, 169] on span "Ignored ? 0" at bounding box center [733, 166] width 386 height 26
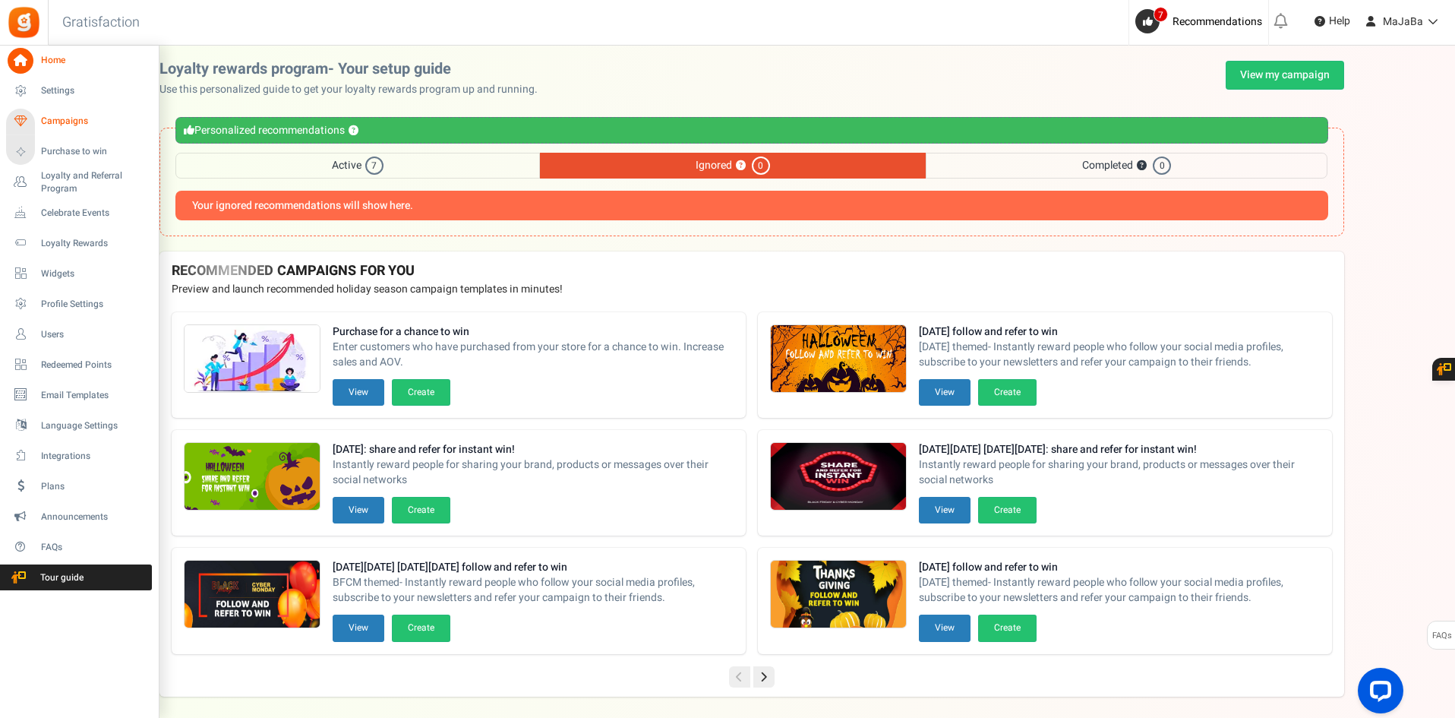
click at [80, 118] on span "Campaigns" at bounding box center [94, 121] width 106 height 13
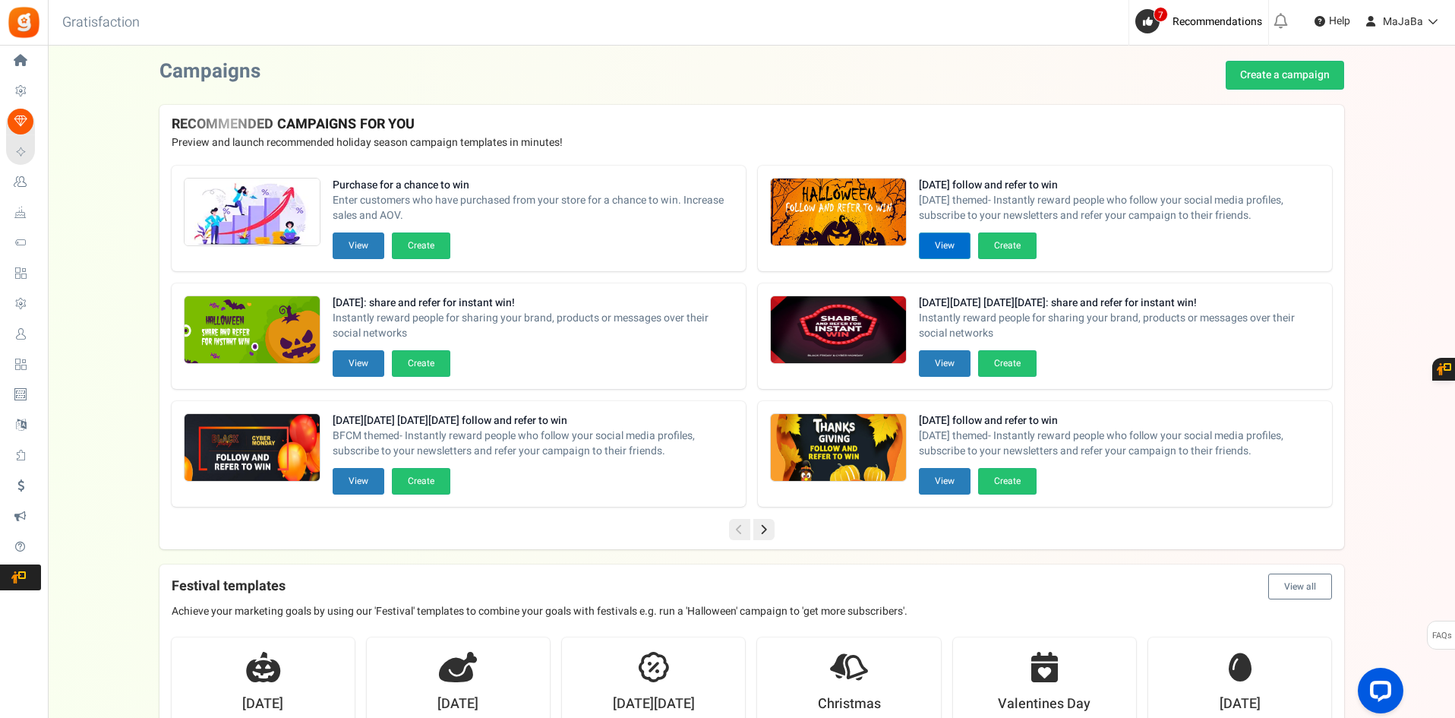
click at [943, 244] on button "View" at bounding box center [945, 245] width 52 height 27
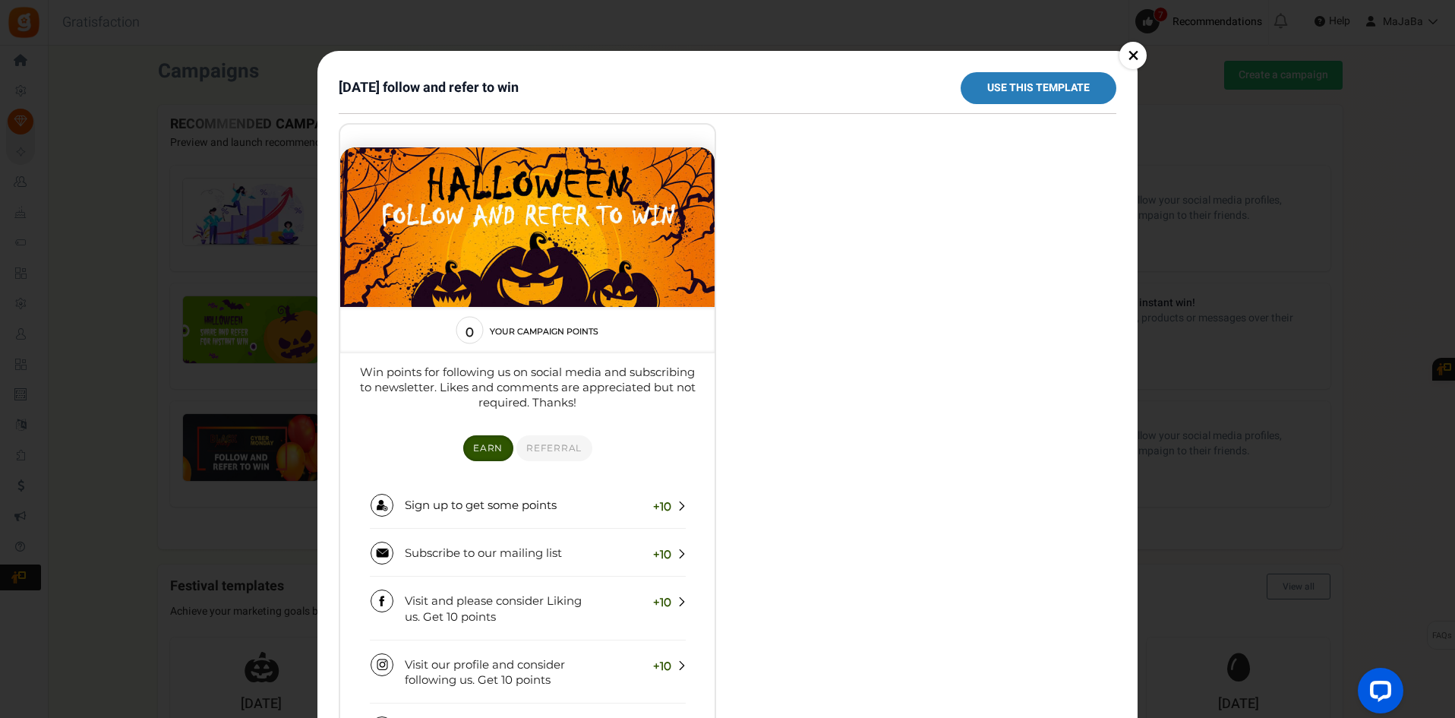
click at [1128, 55] on link "×" at bounding box center [1132, 55] width 27 height 27
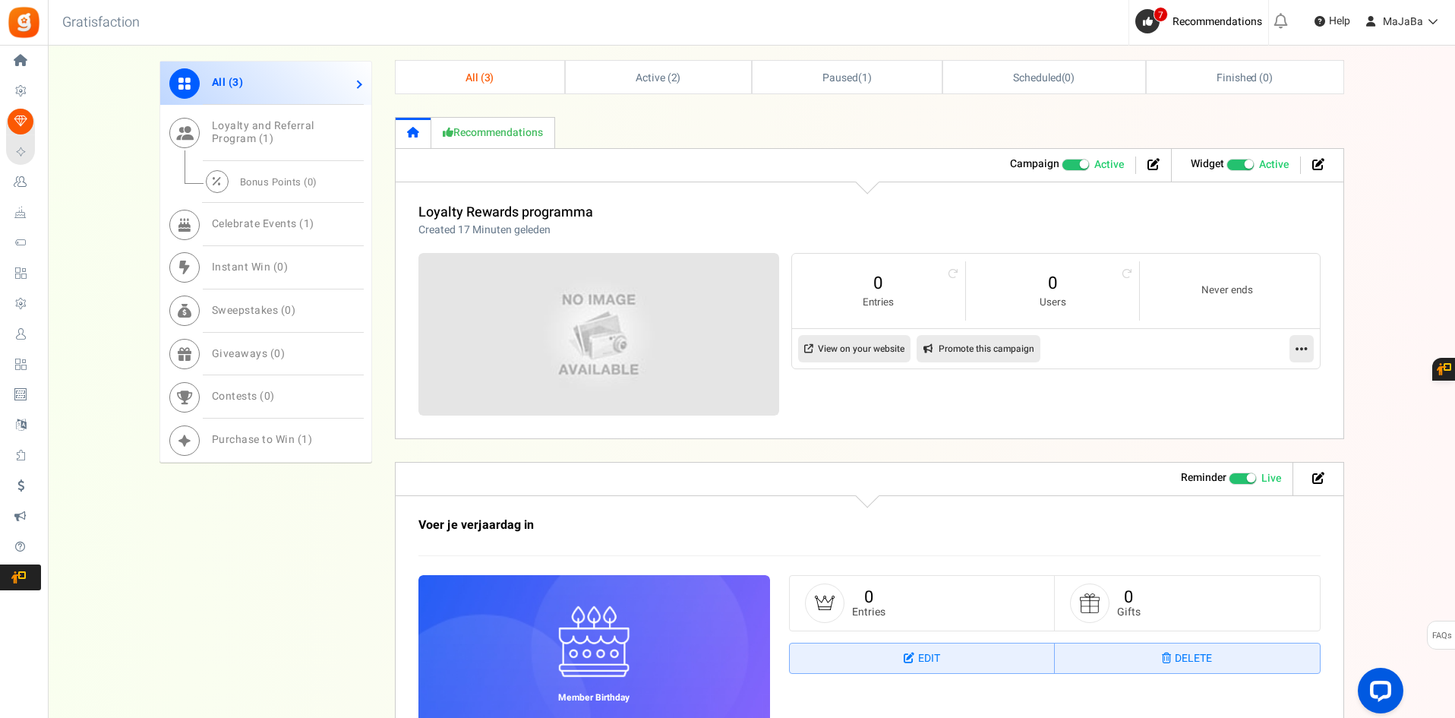
scroll to position [707, 0]
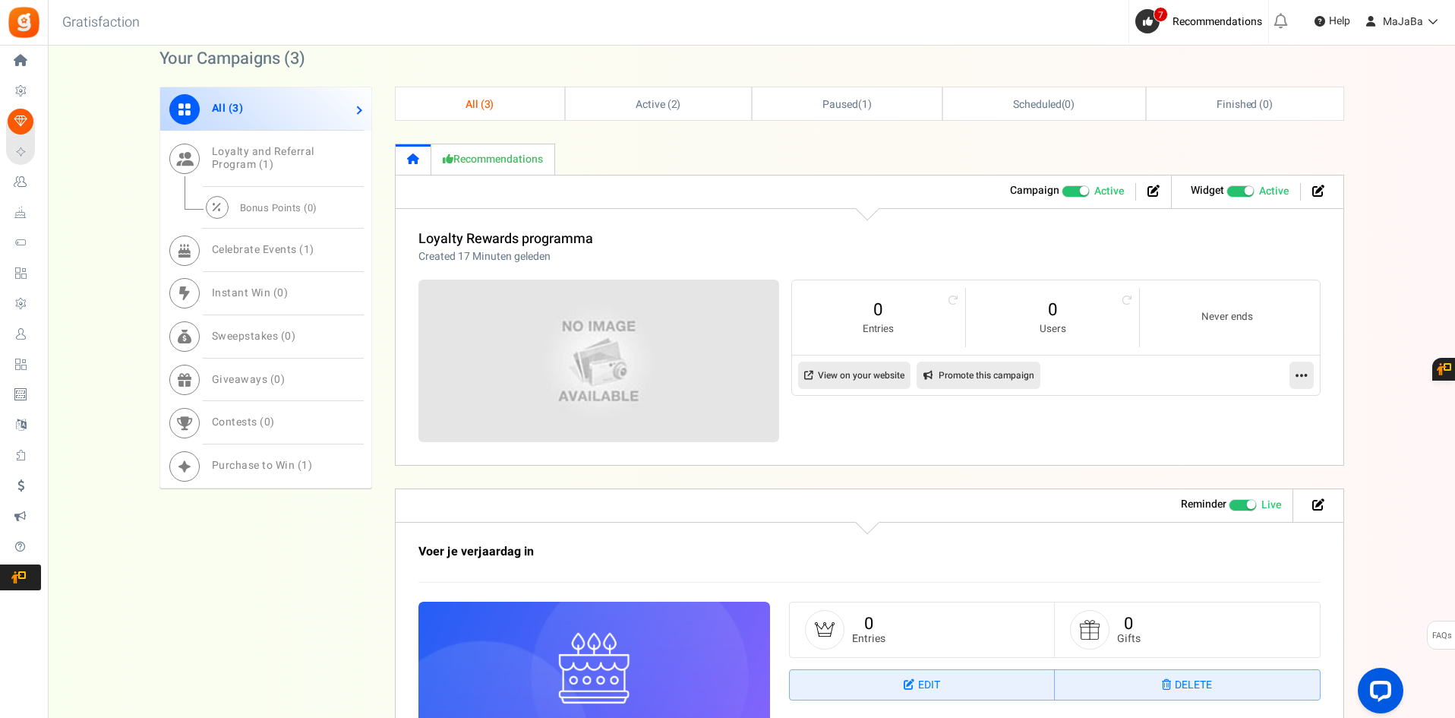
click at [1236, 505] on span at bounding box center [1243, 505] width 29 height 12
click at [1229, 505] on input "Live Paused" at bounding box center [1229, 505] width 0 height 10
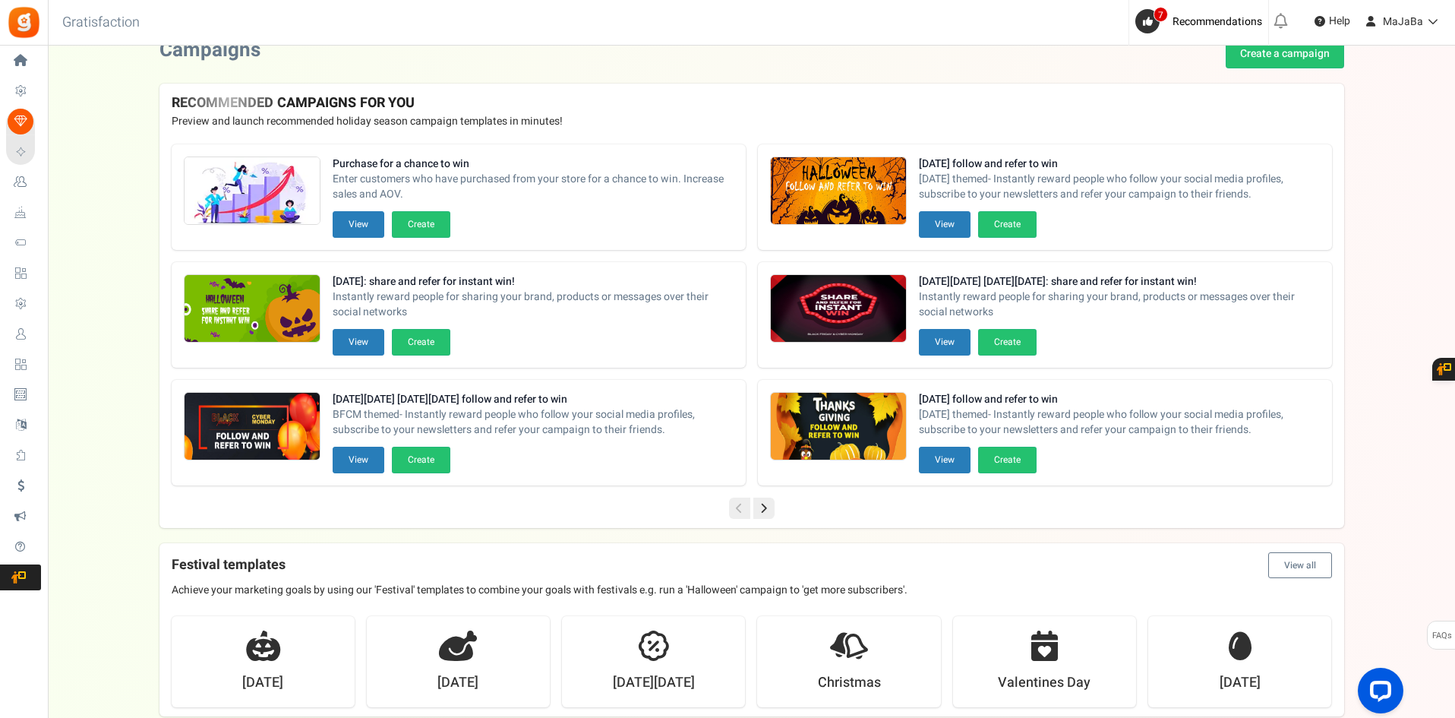
scroll to position [0, 0]
